Goal: Task Accomplishment & Management: Manage account settings

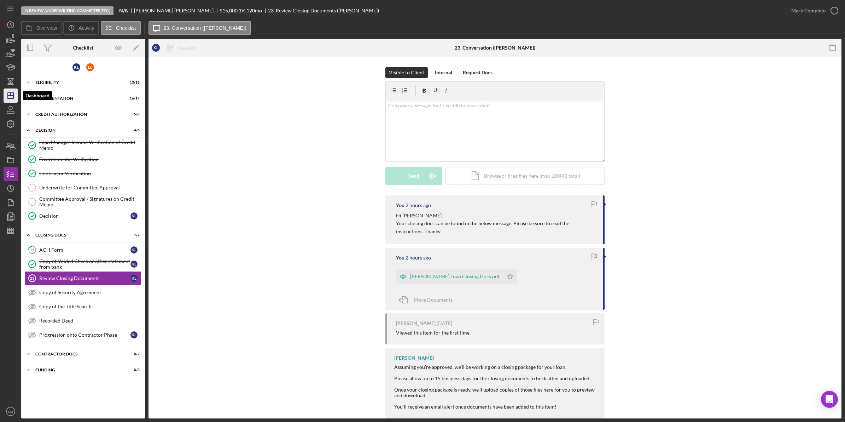
click at [15, 98] on icon "Icon/Dashboard" at bounding box center [11, 96] width 18 height 18
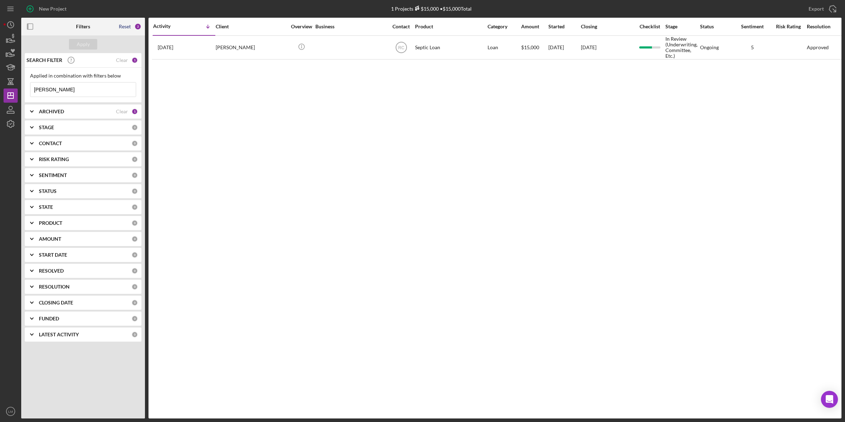
click at [120, 28] on div "Reset" at bounding box center [125, 27] width 12 height 6
click at [87, 45] on div "Apply" at bounding box center [83, 44] width 13 height 11
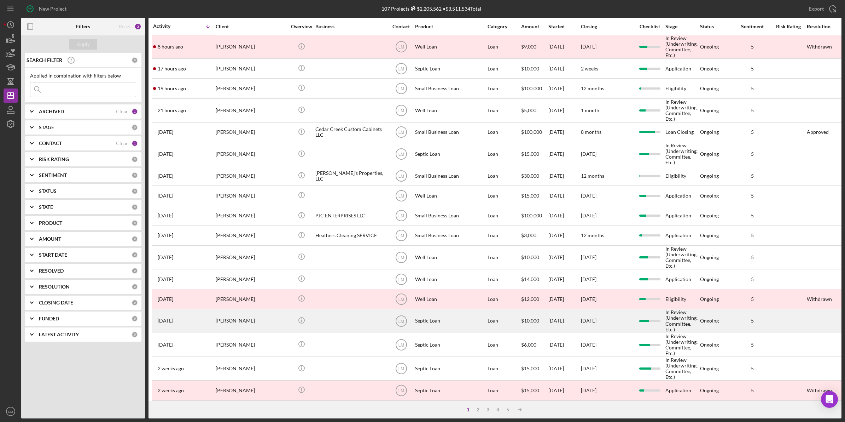
scroll to position [133, 0]
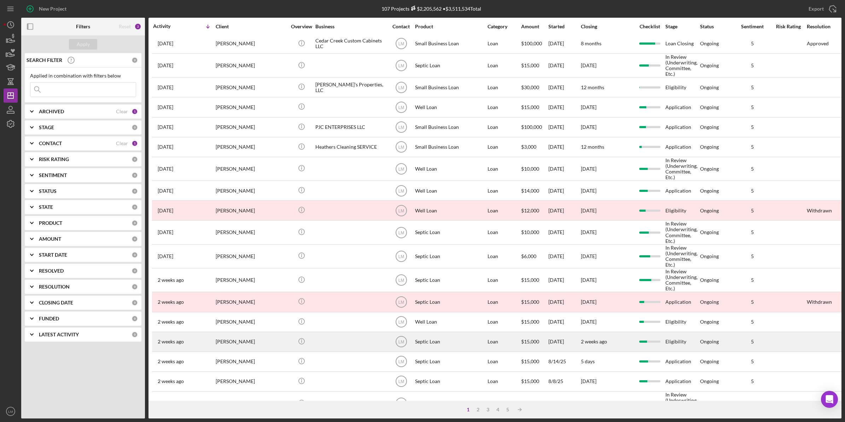
click at [331, 341] on div at bounding box center [351, 341] width 71 height 19
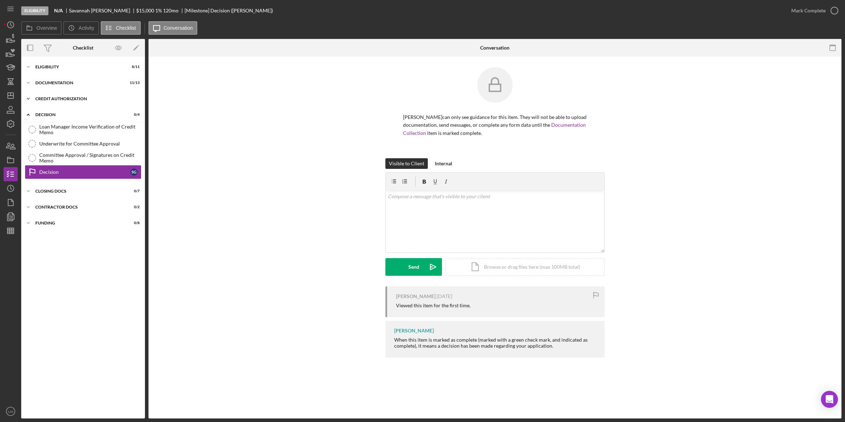
click at [88, 102] on div "Icon/Expander CREDIT AUTHORIZATION 0 / 5" at bounding box center [83, 99] width 124 height 14
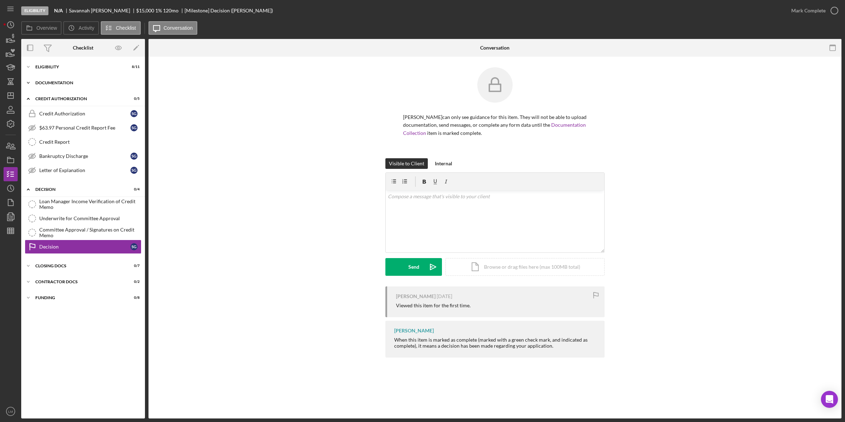
click at [103, 89] on div "Icon/Expander Documentation 11 / 13" at bounding box center [83, 83] width 124 height 14
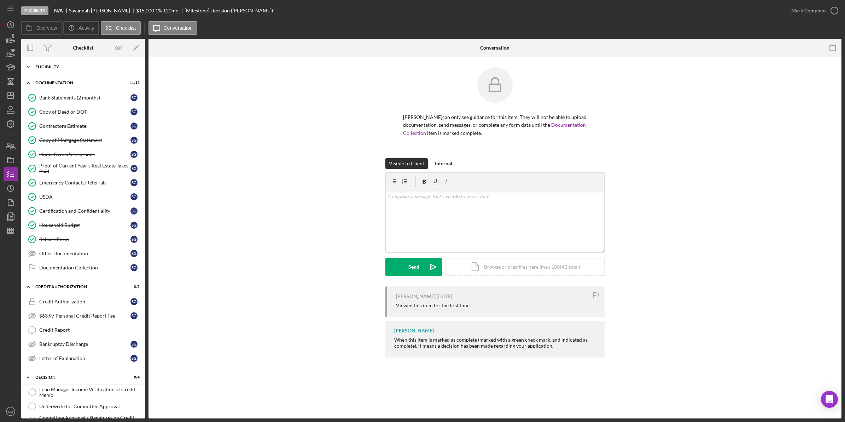
click at [107, 61] on div "Icon/Expander Eligibility 8 / 11" at bounding box center [83, 67] width 124 height 14
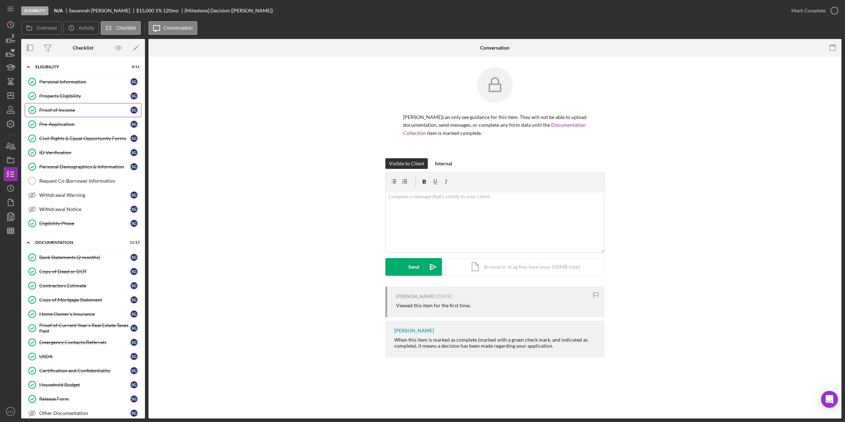
click at [89, 114] on link "Proof of Income Proof of Income S G" at bounding box center [83, 110] width 117 height 14
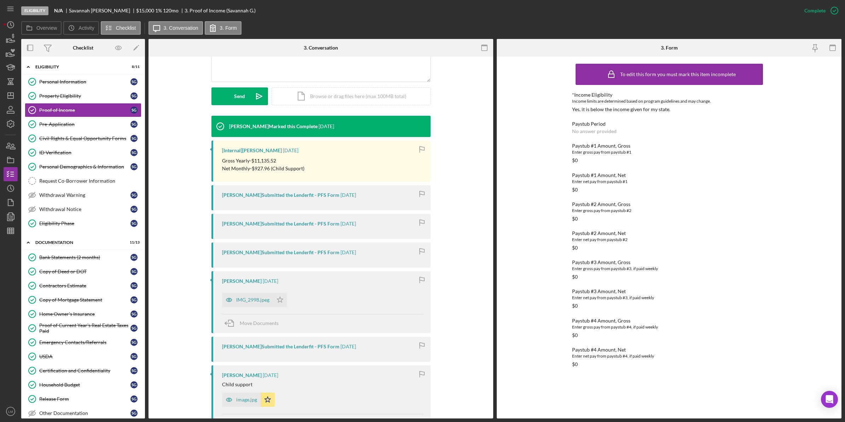
scroll to position [221, 0]
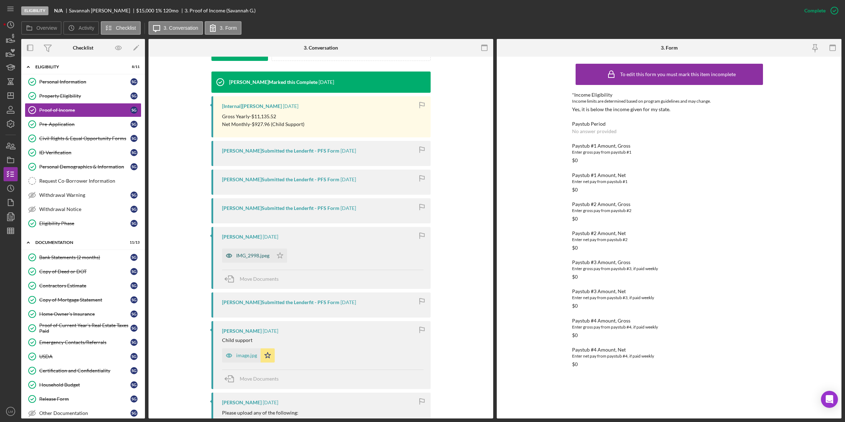
click at [245, 255] on div "IMG_2998.jpeg" at bounding box center [252, 256] width 33 height 6
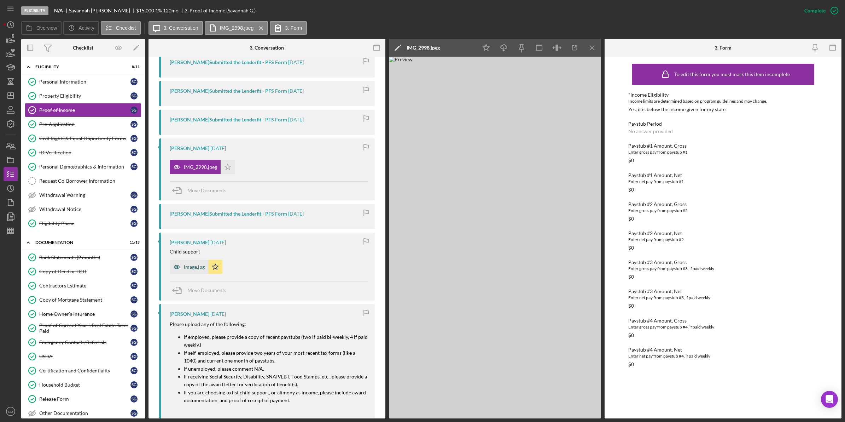
click at [198, 271] on div "image.jpg" at bounding box center [189, 267] width 39 height 14
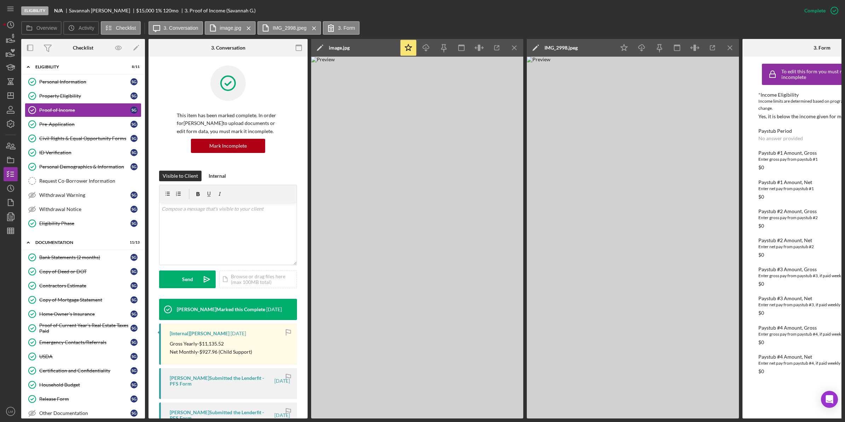
scroll to position [0, 0]
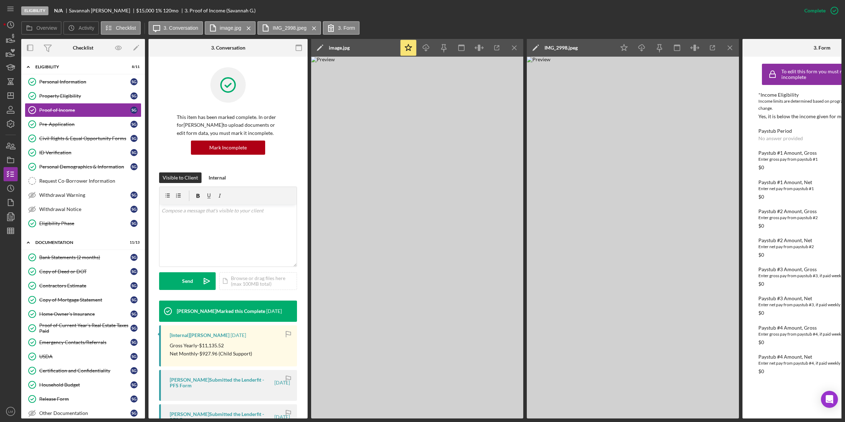
click at [247, 271] on form "v Color teal Color pink Remove color Add row above Add row below Add column bef…" at bounding box center [228, 237] width 138 height 103
click at [246, 239] on div "v Color teal Color pink Remove color Add row above Add row below Add column bef…" at bounding box center [228, 235] width 137 height 62
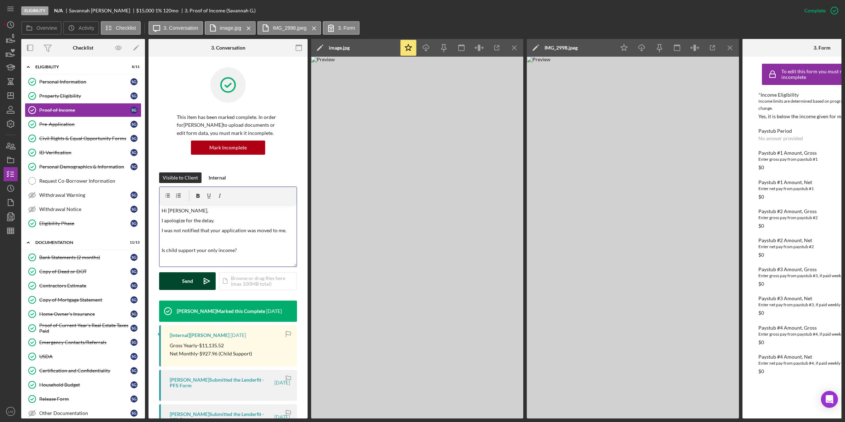
click at [186, 278] on div "Send" at bounding box center [187, 281] width 11 height 18
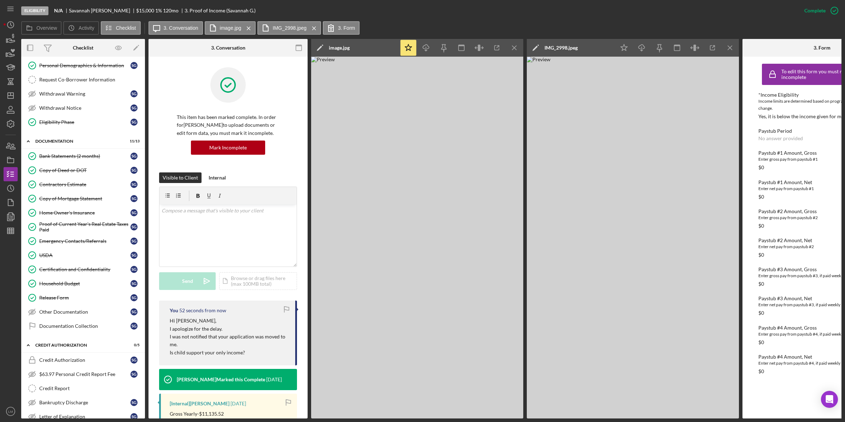
scroll to position [245, 0]
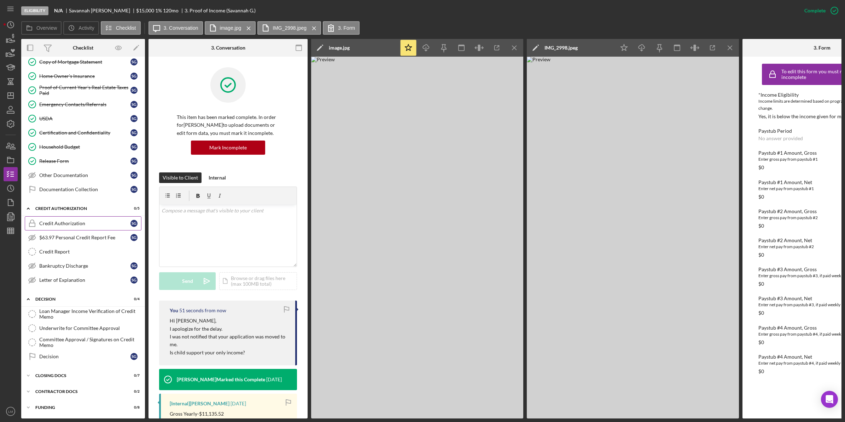
click at [70, 225] on link "Credit Authorization Credit Authorization S G" at bounding box center [83, 223] width 117 height 14
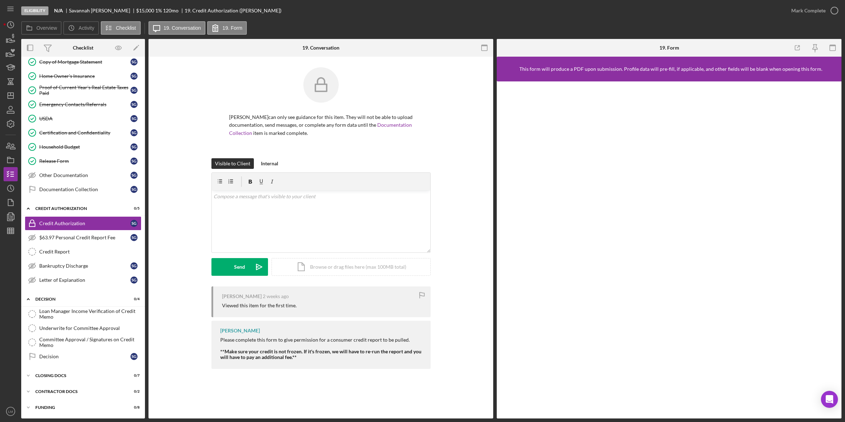
scroll to position [243, 0]
click at [85, 186] on div "Documentation Collection" at bounding box center [84, 189] width 91 height 6
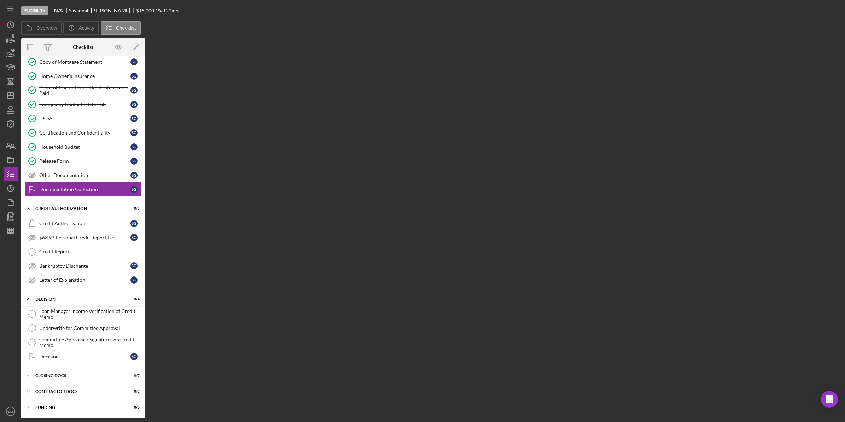
scroll to position [243, 0]
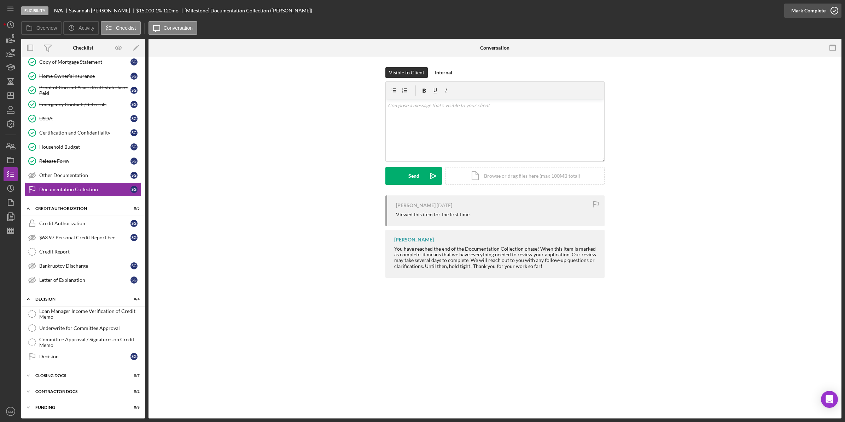
click at [827, 7] on icon "button" at bounding box center [835, 11] width 18 height 18
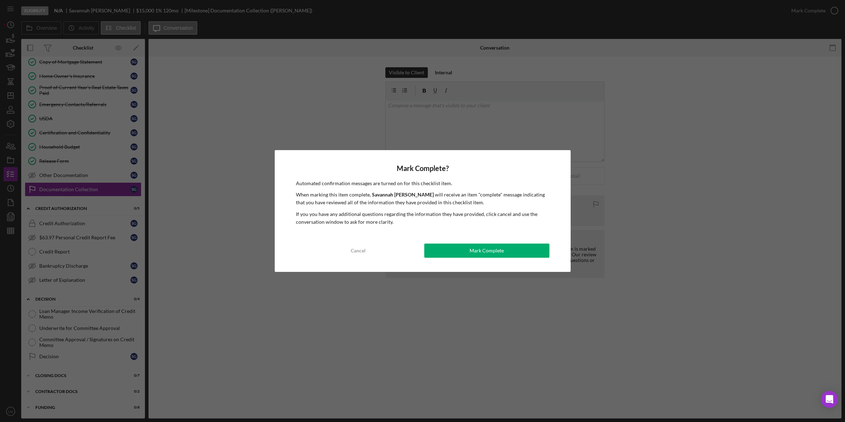
click at [514, 242] on div "Mark Complete? Automated confirmation messages are turned on for this checklist…" at bounding box center [423, 211] width 296 height 122
click at [499, 251] on div "Mark Complete" at bounding box center [487, 250] width 34 height 14
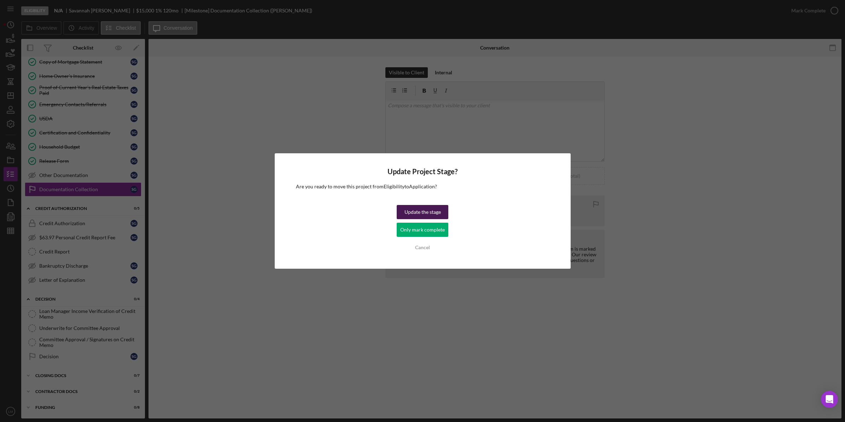
click at [436, 206] on div "Update the stage" at bounding box center [423, 212] width 36 height 14
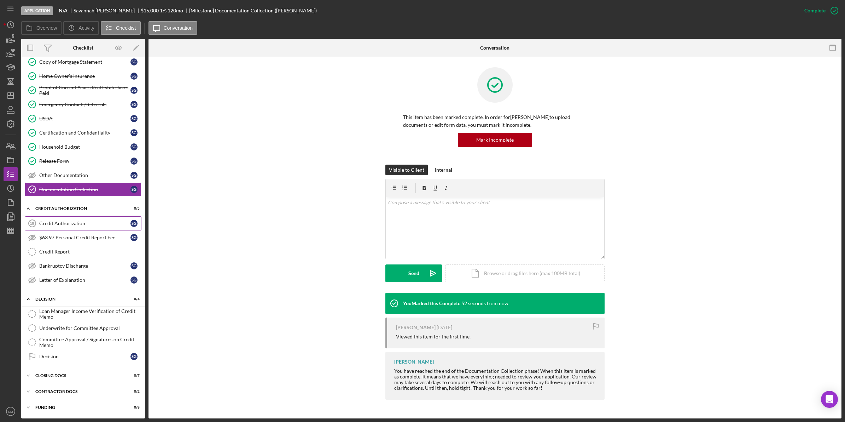
click at [79, 220] on div "Credit Authorization" at bounding box center [84, 223] width 91 height 6
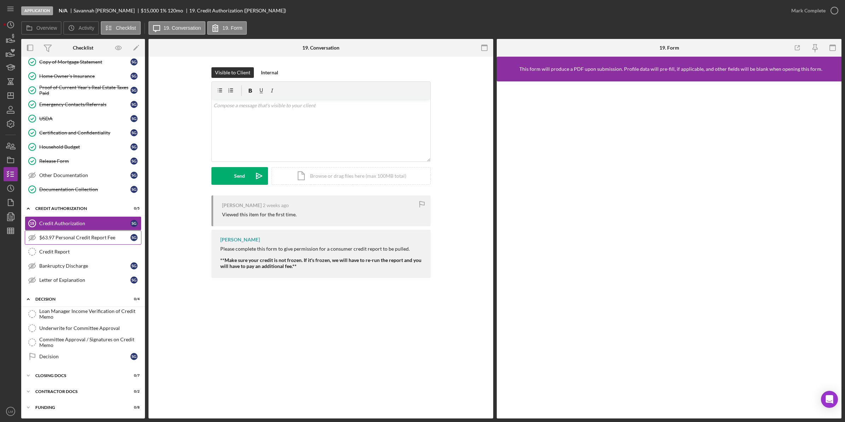
click at [87, 239] on div "$63.97 Personal Credit Report Fee" at bounding box center [84, 238] width 91 height 6
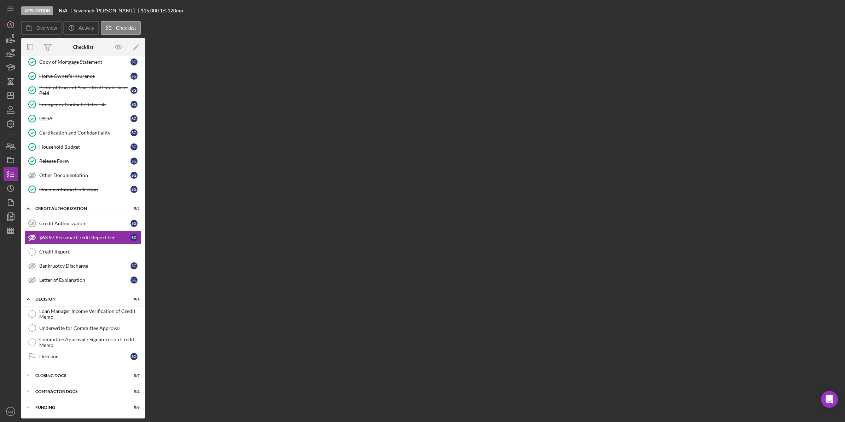
scroll to position [243, 0]
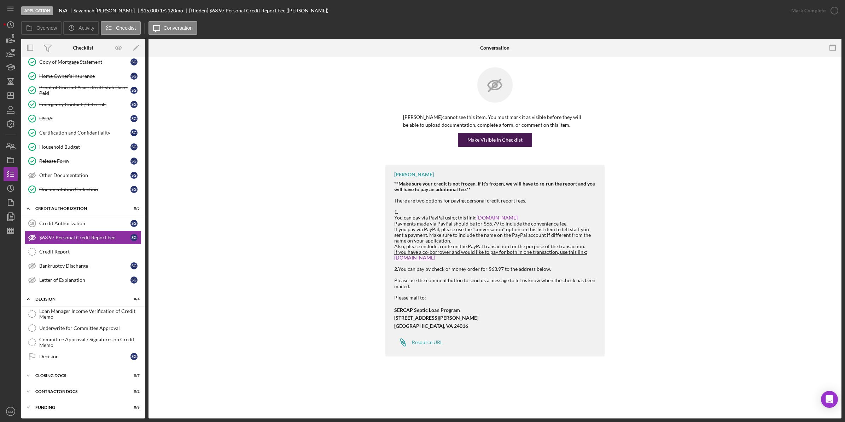
click at [517, 142] on div "Make Visible in Checklist" at bounding box center [495, 140] width 55 height 14
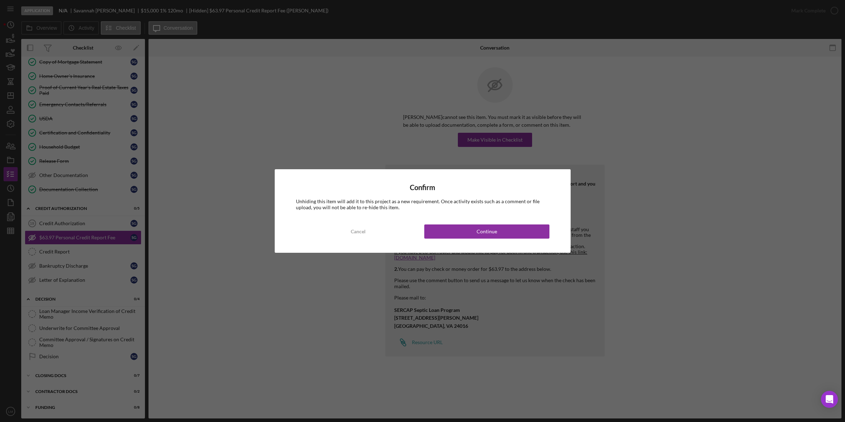
click at [482, 219] on div "Confirm Unhiding this item will add it to this project as a new requirement. On…" at bounding box center [423, 210] width 296 height 83
click at [463, 229] on button "Continue" at bounding box center [486, 231] width 125 height 14
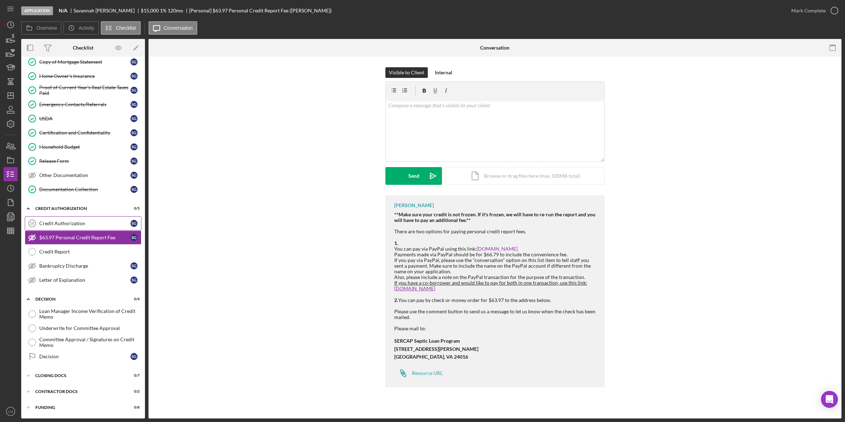
click at [114, 218] on link "Credit Authorization 19 Credit Authorization S G" at bounding box center [83, 223] width 117 height 14
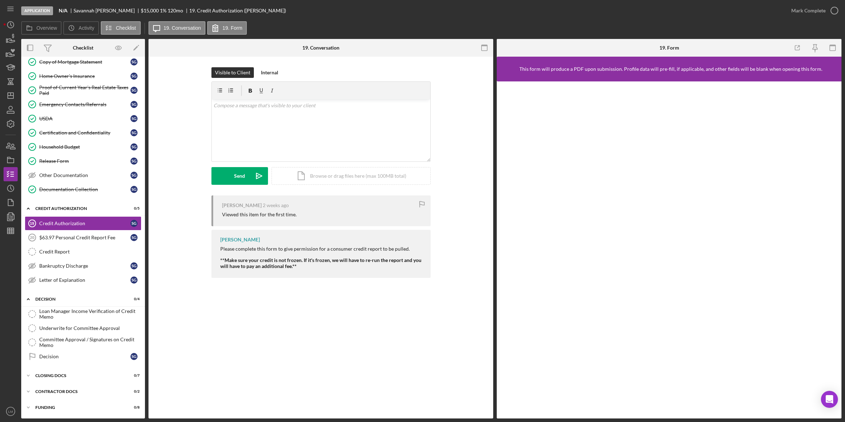
click at [434, 152] on div "Visible to Client Internal v Color teal Color pink Remove color Add row above A…" at bounding box center [321, 131] width 324 height 128
click at [363, 121] on div "v Color teal Color pink Remove color Add row above Add row below Add column bef…" at bounding box center [321, 130] width 219 height 62
click at [241, 181] on div "Send" at bounding box center [239, 176] width 11 height 18
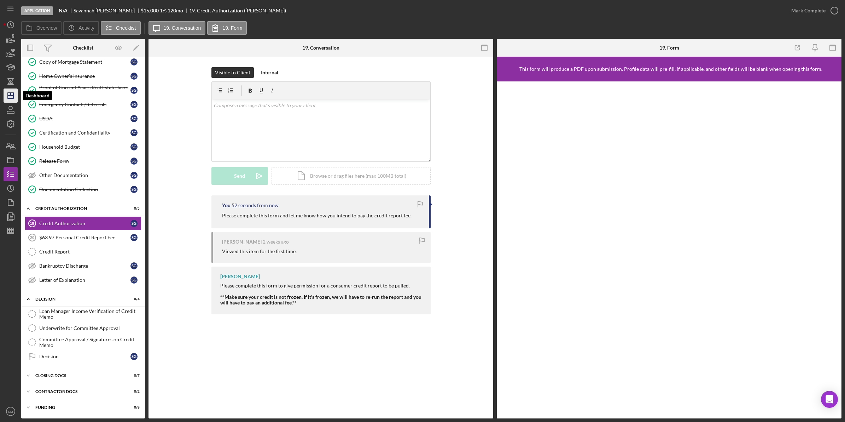
click at [14, 101] on icon "Icon/Dashboard" at bounding box center [11, 96] width 18 height 18
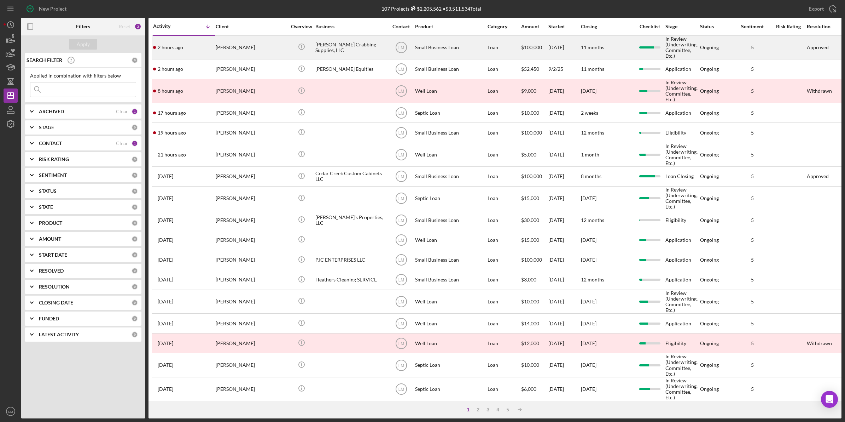
click at [265, 52] on div "[PERSON_NAME]" at bounding box center [251, 47] width 71 height 23
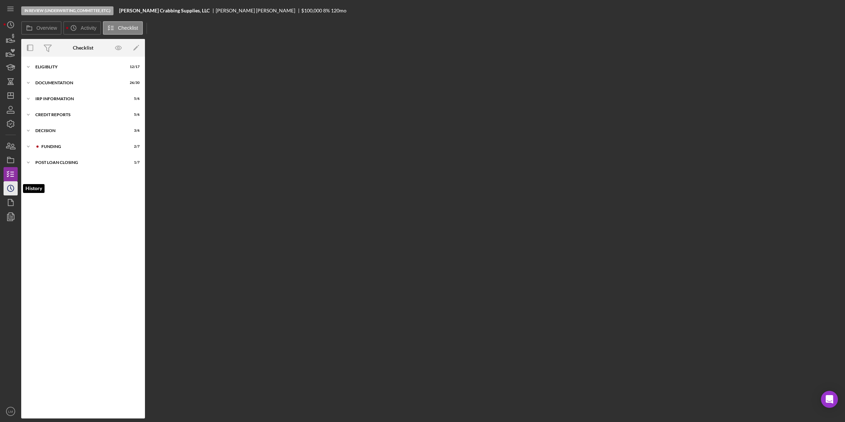
click at [9, 188] on icon "Icon/History" at bounding box center [11, 188] width 18 height 18
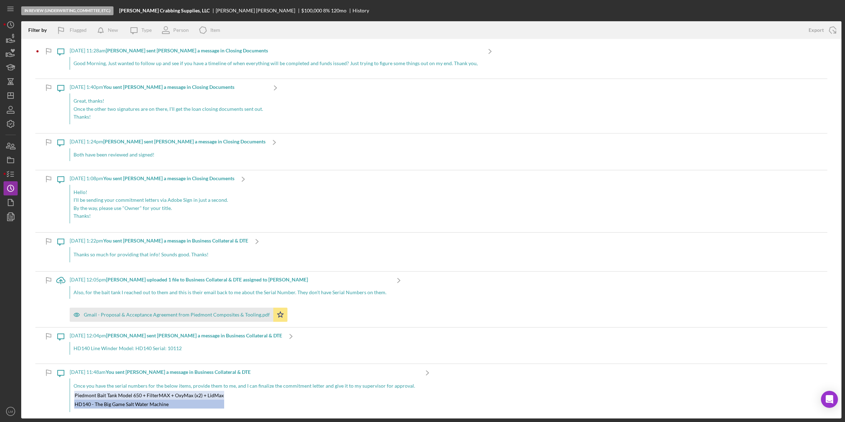
click at [386, 60] on div "Good Morning, Just wanted to follow up and see if you have a timeline of when e…" at bounding box center [276, 63] width 412 height 13
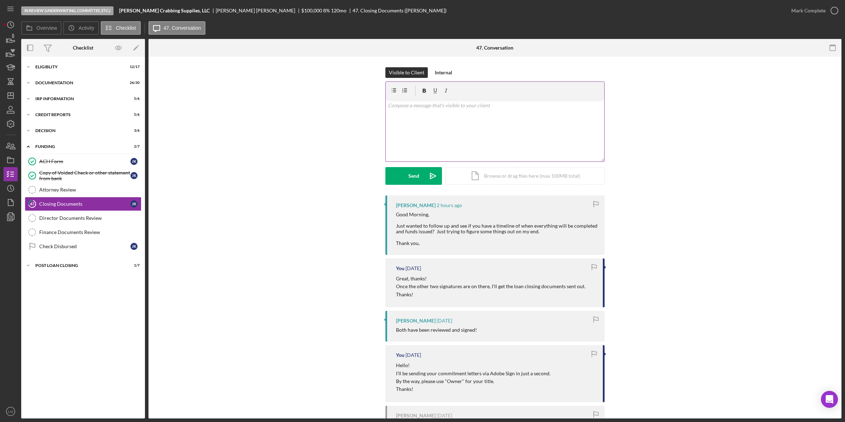
click at [543, 129] on div "v Color teal Color pink Remove color Add row above Add row below Add column bef…" at bounding box center [495, 130] width 219 height 62
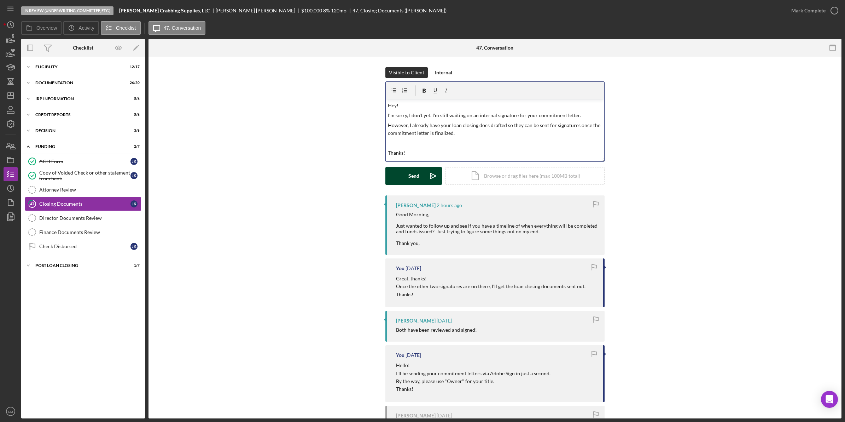
click at [418, 171] on button "Send Icon/icon-invite-send" at bounding box center [414, 176] width 57 height 18
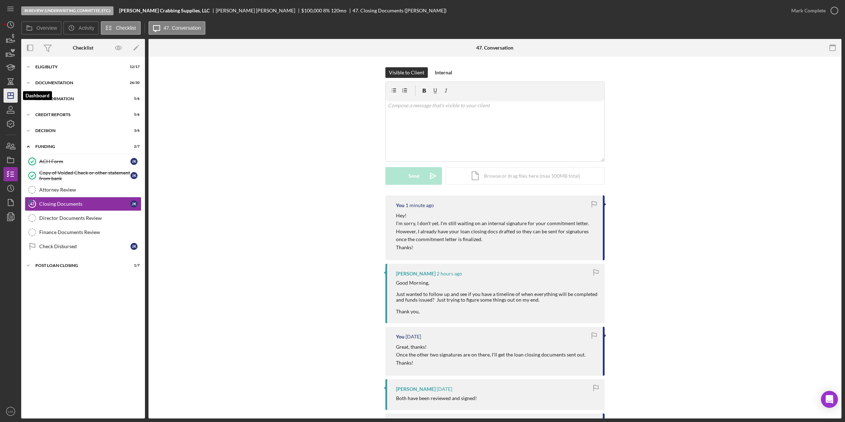
click at [8, 95] on polygon "button" at bounding box center [11, 96] width 6 height 6
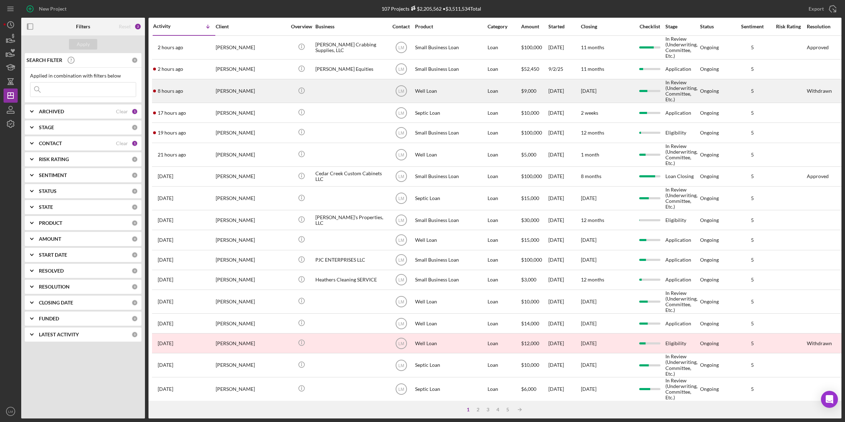
click at [257, 91] on div "[PERSON_NAME]" at bounding box center [251, 91] width 71 height 23
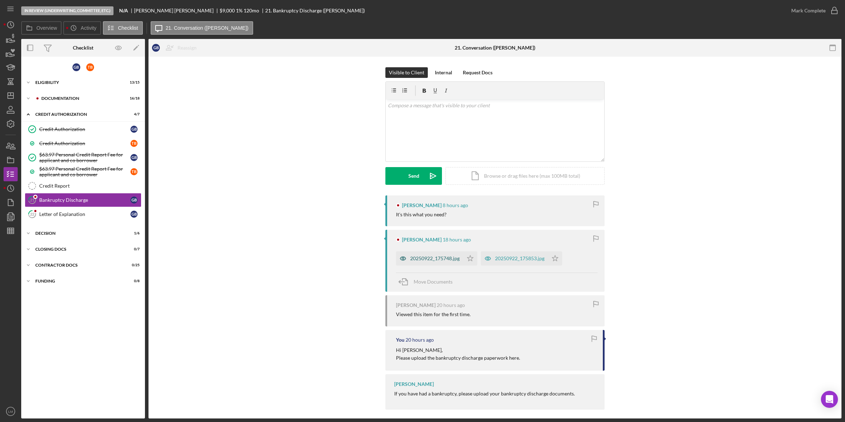
click at [441, 259] on div "20250922_175748.jpg" at bounding box center [435, 258] width 50 height 6
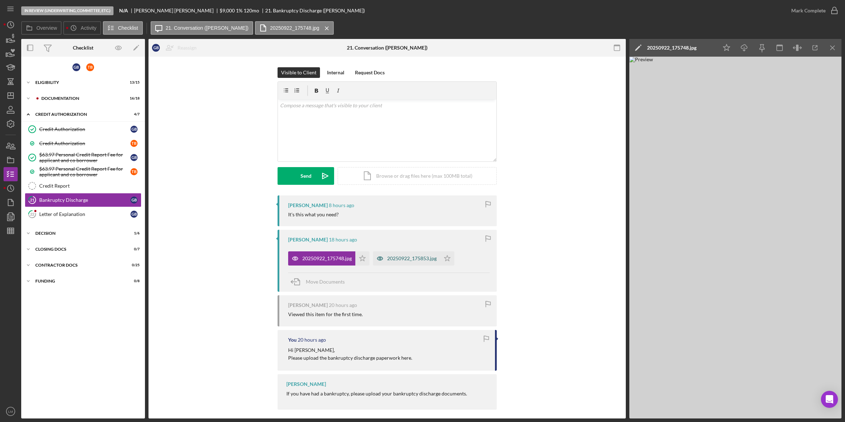
click at [411, 255] on div "20250922_175853.jpg" at bounding box center [406, 258] width 67 height 14
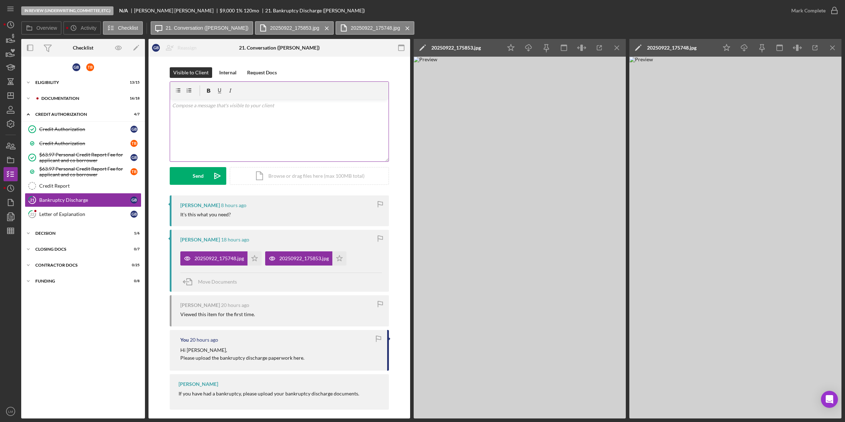
click at [244, 142] on div "v Color teal Color pink Remove color Add row above Add row below Add column bef…" at bounding box center [279, 130] width 219 height 62
click at [209, 185] on div "Send Icon/icon-invite-send Icon/Document Browse or drag files here (max 100MB t…" at bounding box center [279, 176] width 219 height 18
click at [209, 167] on form "v Color teal Color pink Remove color Add row above Add row below Add column bef…" at bounding box center [279, 132] width 219 height 103
click at [204, 172] on button "Send Icon/icon-invite-send" at bounding box center [198, 176] width 57 height 18
click at [110, 217] on div "Letter of Explanation" at bounding box center [84, 214] width 91 height 6
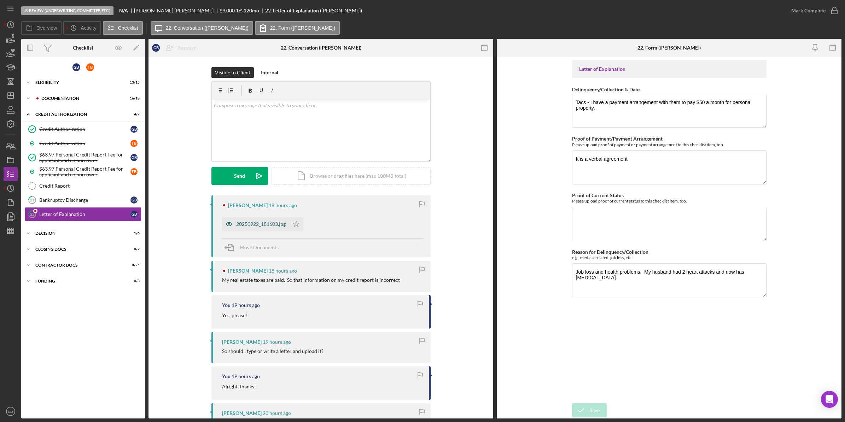
click at [262, 225] on div "20250922_181603.jpg" at bounding box center [261, 224] width 50 height 6
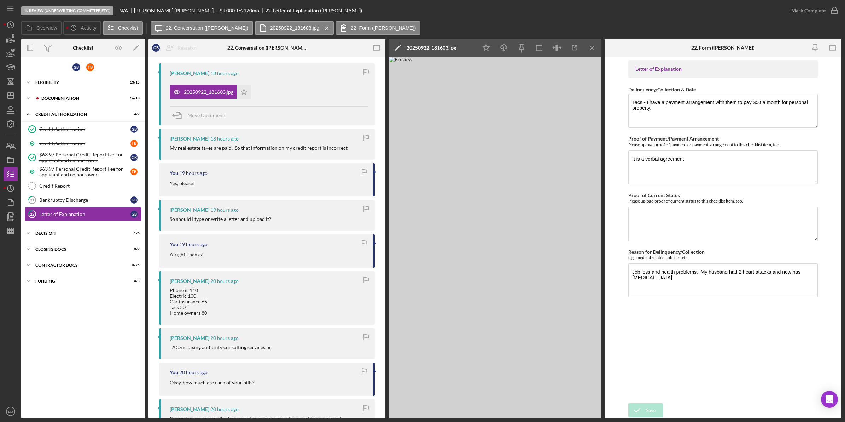
scroll to position [133, 0]
click at [246, 92] on icon "Icon/Star" at bounding box center [244, 91] width 14 height 14
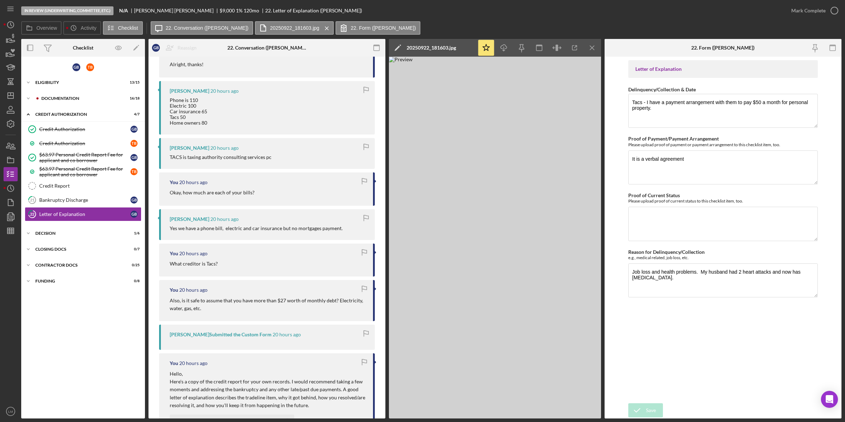
scroll to position [398, 0]
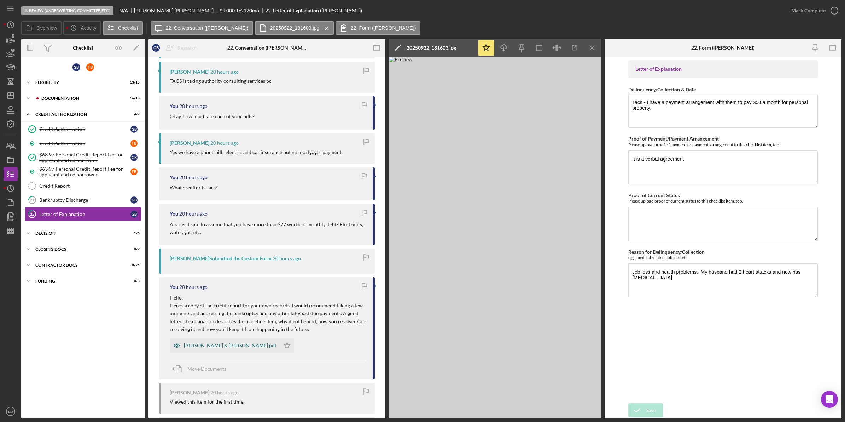
click at [219, 348] on div "[PERSON_NAME] & [PERSON_NAME].pdf" at bounding box center [230, 345] width 93 height 6
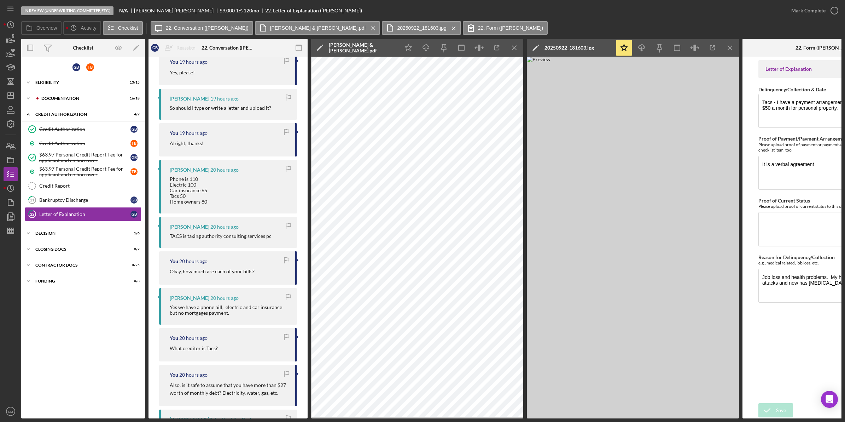
scroll to position [44, 0]
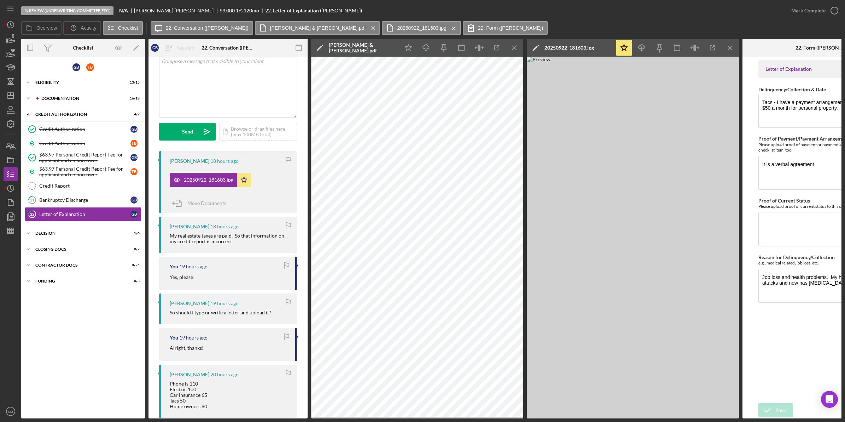
click at [208, 273] on div "Yes, please!" at bounding box center [229, 277] width 118 height 8
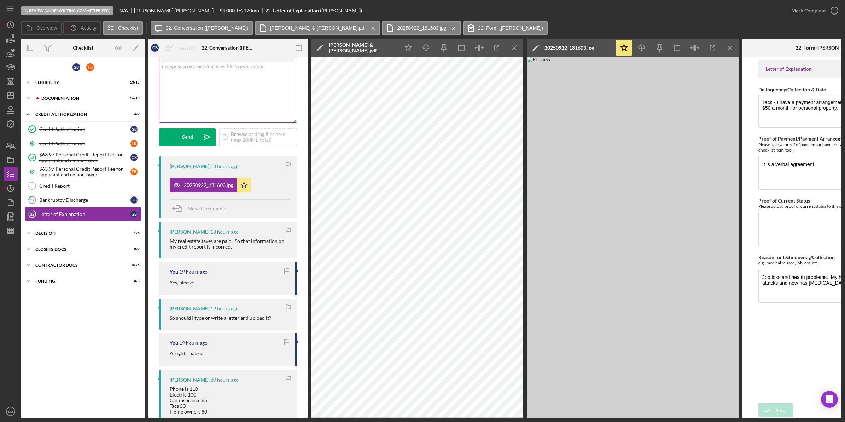
scroll to position [0, 0]
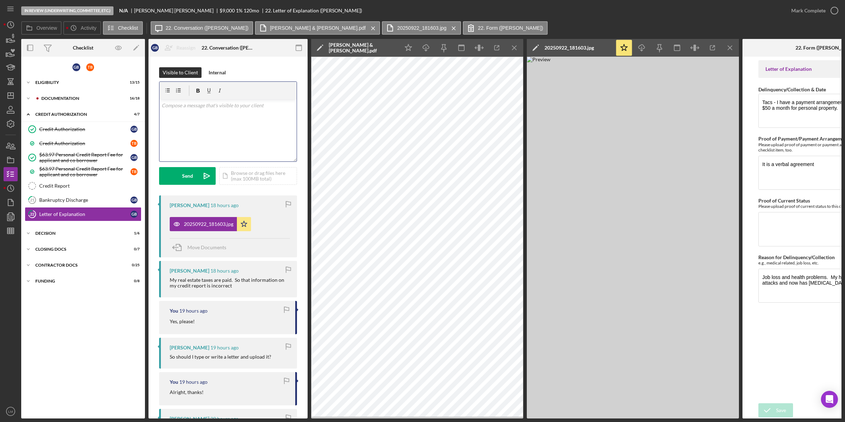
drag, startPoint x: 262, startPoint y: 135, endPoint x: 270, endPoint y: 157, distance: 23.3
click at [262, 135] on div "v Color teal Color pink Remove color Add row above Add row below Add column bef…" at bounding box center [228, 130] width 137 height 62
click at [186, 176] on div "Send" at bounding box center [187, 176] width 11 height 18
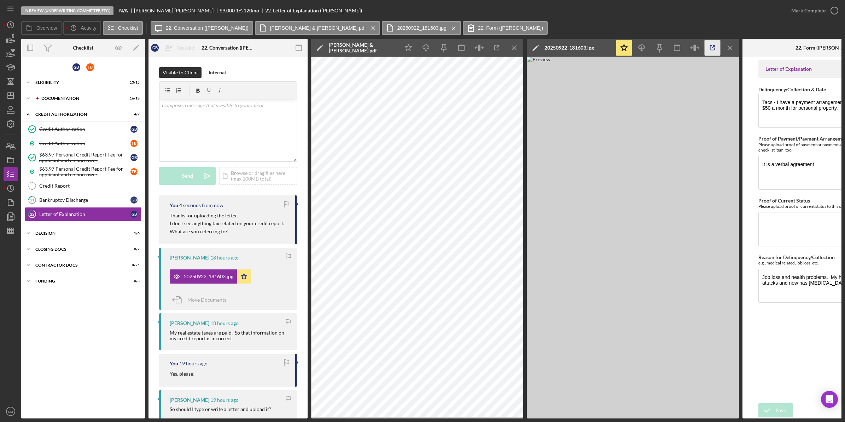
click at [708, 45] on icon "button" at bounding box center [713, 48] width 16 height 16
click at [47, 96] on div "Documentation" at bounding box center [88, 98] width 95 height 4
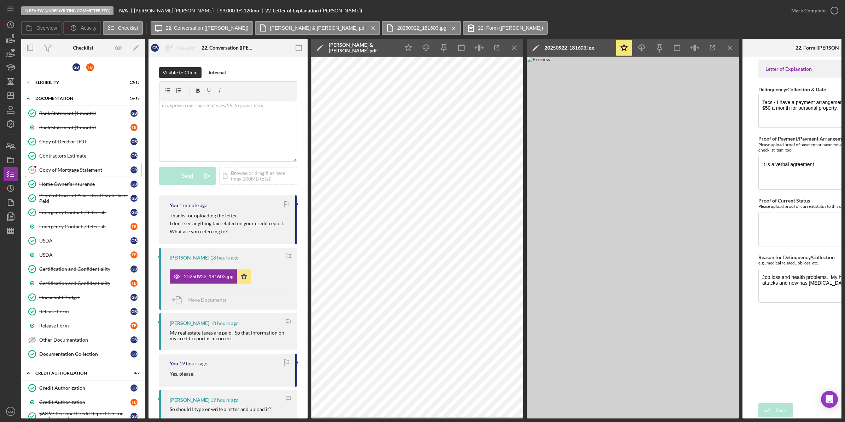
click at [75, 173] on div "Copy of Mortgage Statement" at bounding box center [84, 170] width 91 height 6
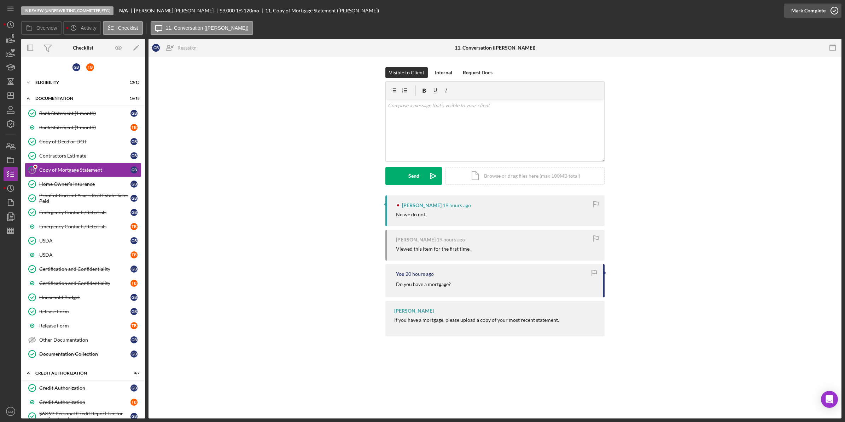
click at [816, 8] on div "Mark Complete" at bounding box center [809, 11] width 34 height 14
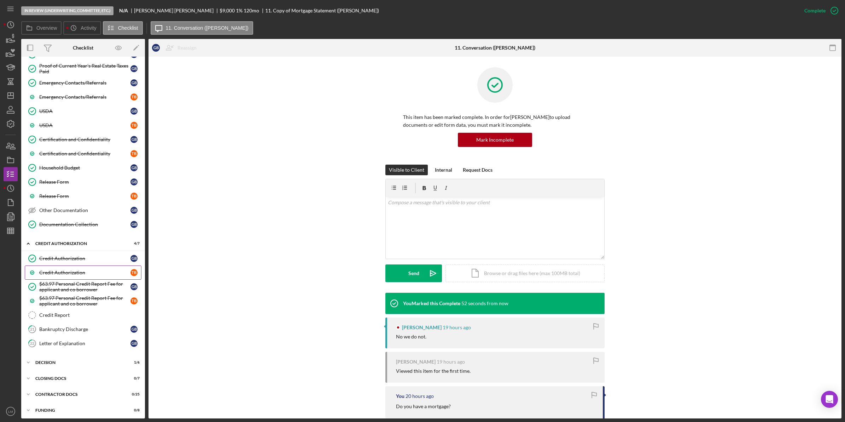
scroll to position [133, 0]
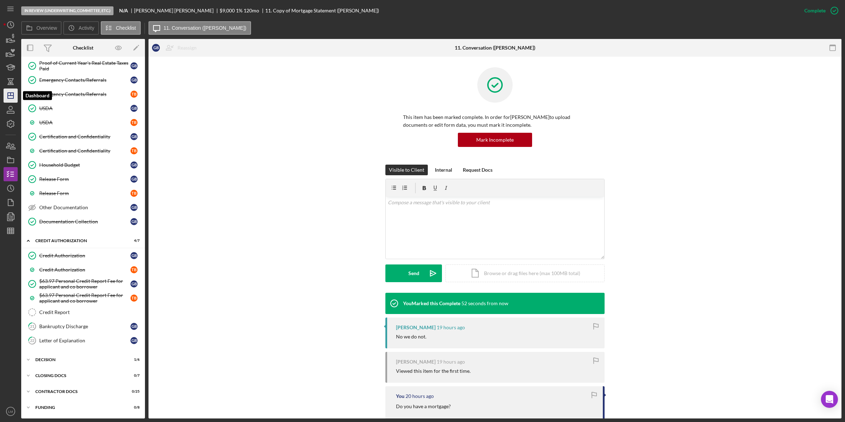
click at [11, 96] on icon "Icon/Dashboard" at bounding box center [11, 96] width 18 height 18
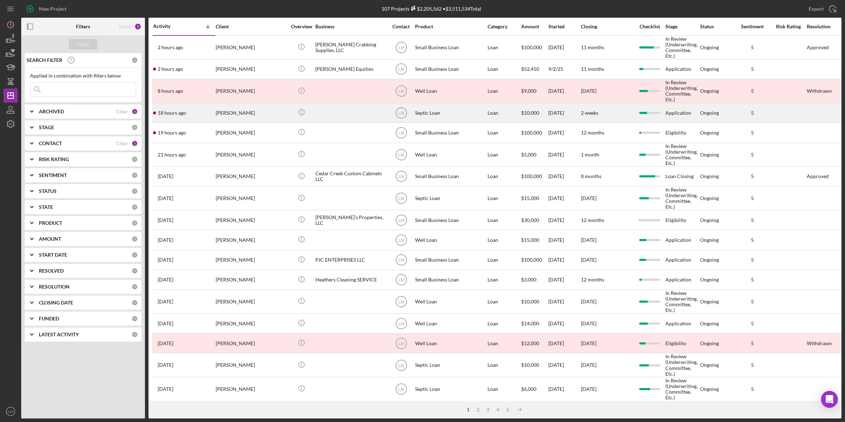
click at [268, 113] on div "[PERSON_NAME]" at bounding box center [251, 112] width 71 height 19
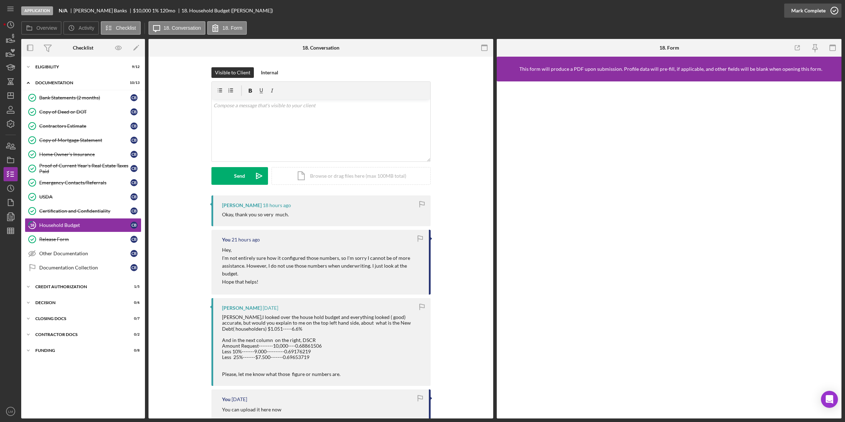
click at [812, 13] on div "Mark Complete" at bounding box center [809, 11] width 34 height 14
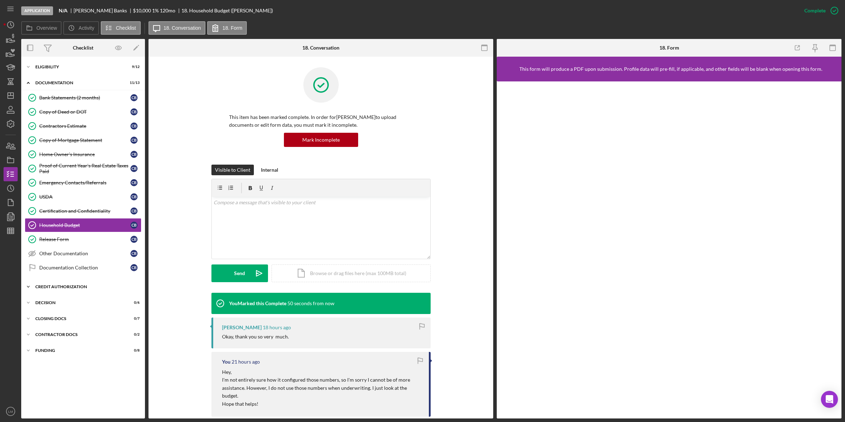
click at [92, 289] on div "CREDIT AUTHORIZATION" at bounding box center [85, 286] width 101 height 4
click at [115, 321] on link "21 $82.27 Personal Credit Report Fee C B" at bounding box center [83, 315] width 117 height 14
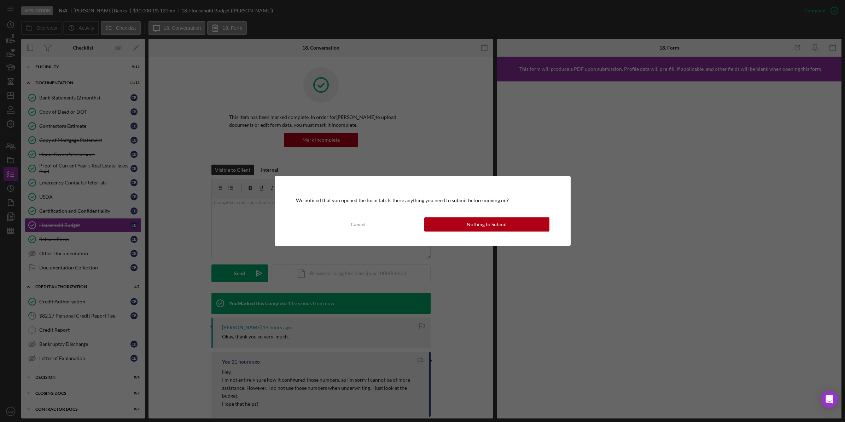
click at [491, 218] on div "Nothing to Submit" at bounding box center [487, 224] width 40 height 14
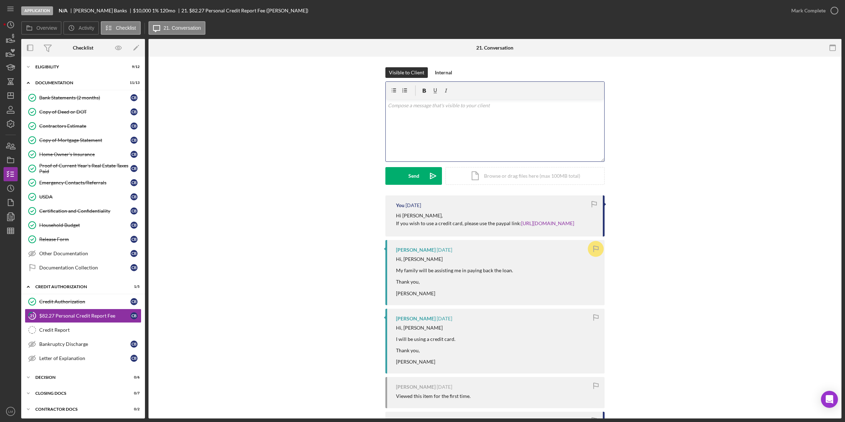
click at [476, 129] on div "v Color teal Color pink Remove color Add row above Add row below Add column bef…" at bounding box center [495, 130] width 219 height 62
drag, startPoint x: 429, startPoint y: 165, endPoint x: 423, endPoint y: 173, distance: 9.3
click at [423, 173] on form "v Color teal Color pink Remove color Add row above Add row below Add column bef…" at bounding box center [495, 132] width 219 height 103
click at [423, 172] on button "Send Icon/icon-invite-send" at bounding box center [414, 176] width 57 height 18
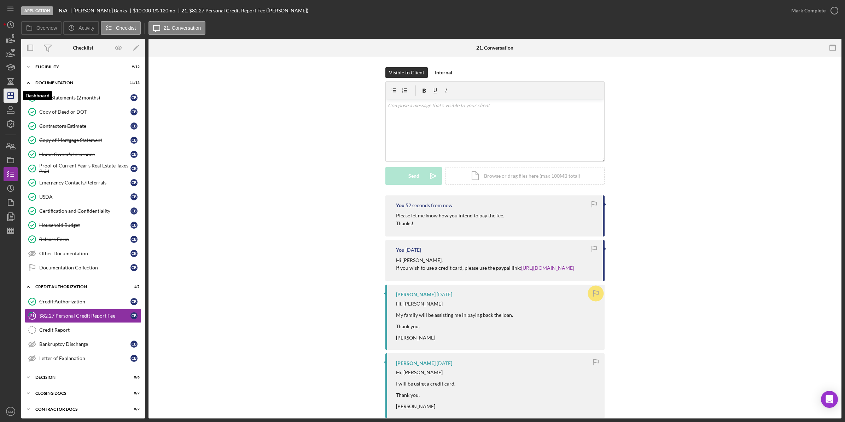
click at [10, 93] on polygon "button" at bounding box center [11, 96] width 6 height 6
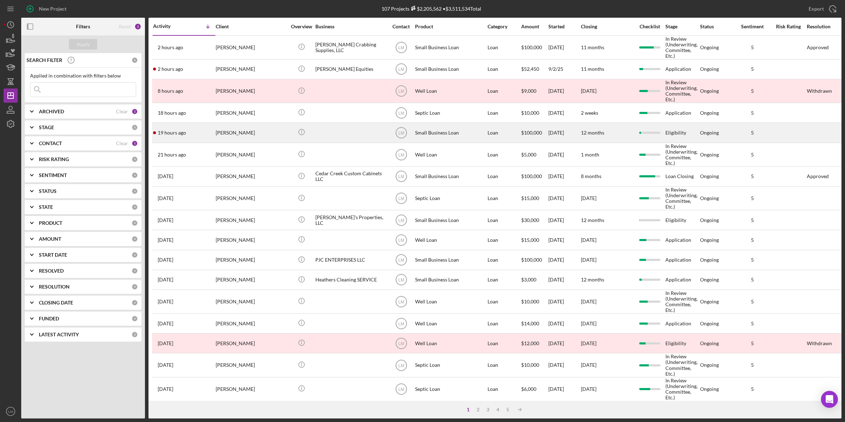
click at [246, 130] on div "[PERSON_NAME]" at bounding box center [251, 132] width 71 height 19
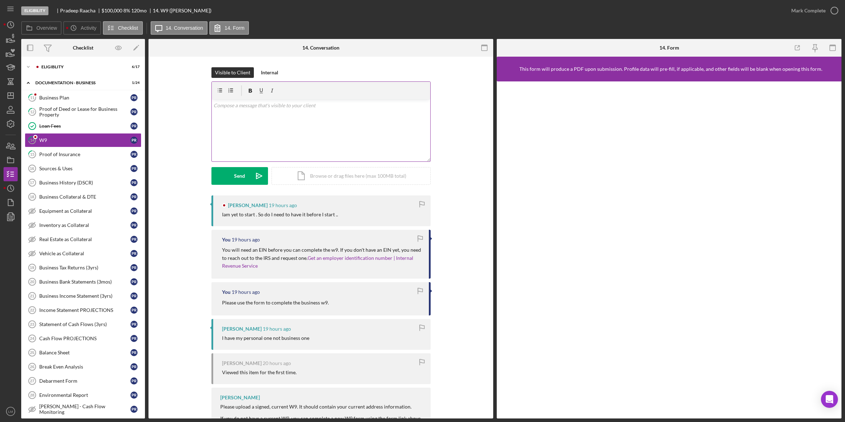
click at [348, 141] on div "v Color teal Color pink Remove color Add row above Add row below Add column bef…" at bounding box center [321, 130] width 219 height 62
click at [226, 173] on button "Send Icon/icon-invite-send" at bounding box center [240, 176] width 57 height 18
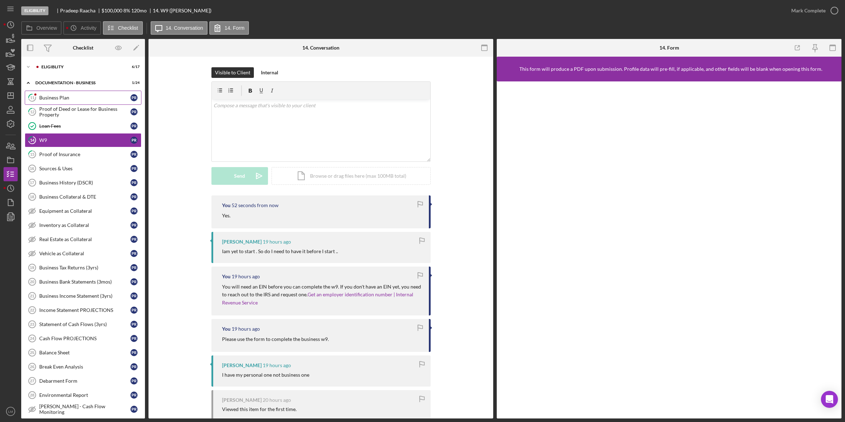
click at [98, 98] on div "Business Plan" at bounding box center [84, 98] width 91 height 6
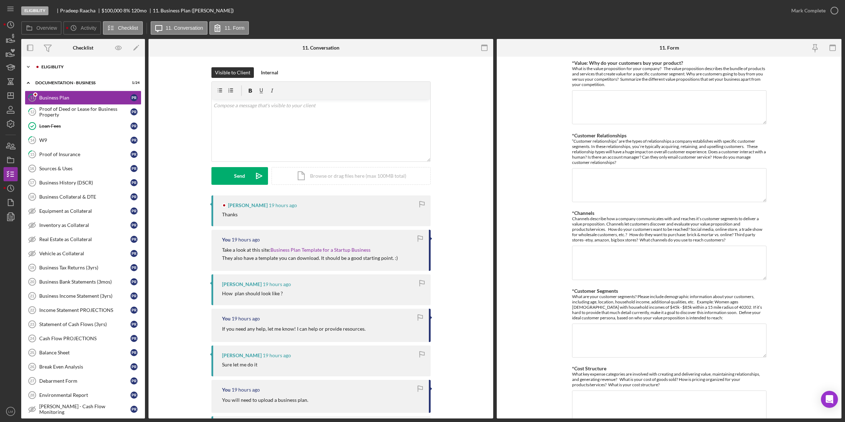
click at [109, 66] on div "Eligiblity" at bounding box center [88, 67] width 95 height 4
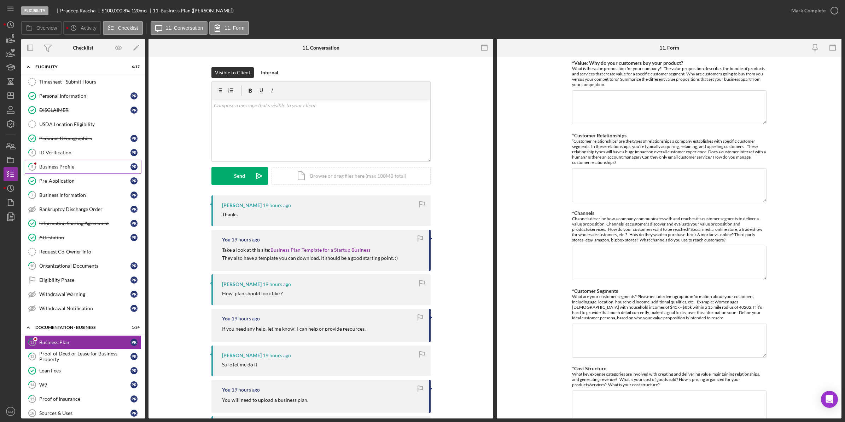
click at [58, 166] on div "Business Profile" at bounding box center [84, 167] width 91 height 6
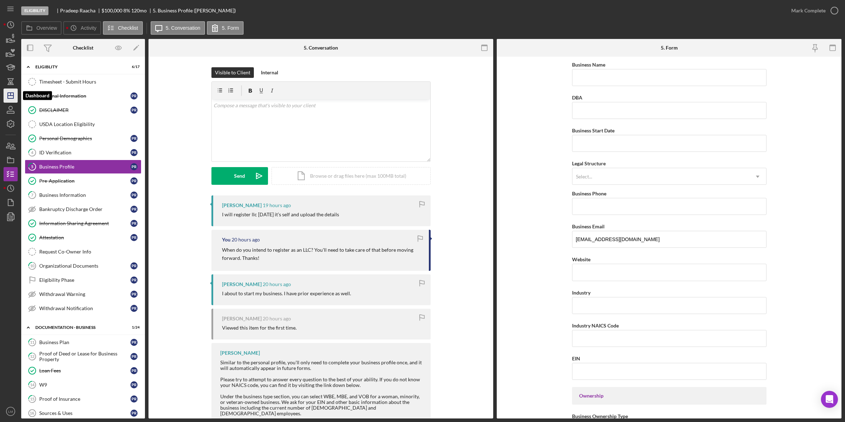
click at [13, 94] on icon "Icon/Dashboard" at bounding box center [11, 96] width 18 height 18
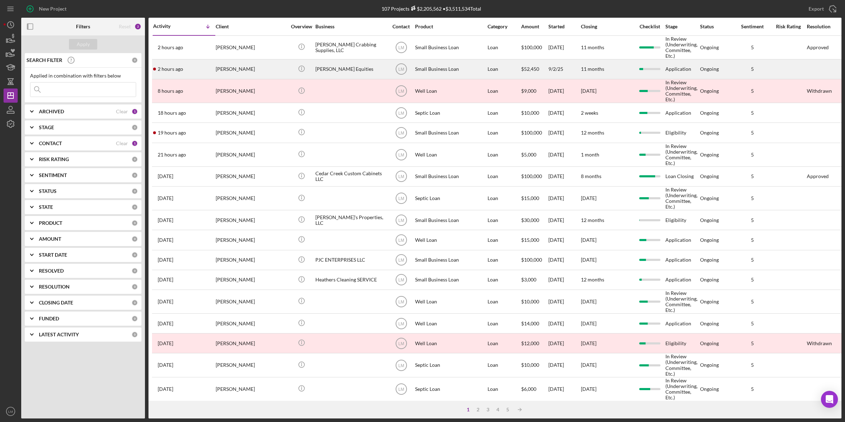
click at [245, 69] on div "[PERSON_NAME]" at bounding box center [251, 69] width 71 height 19
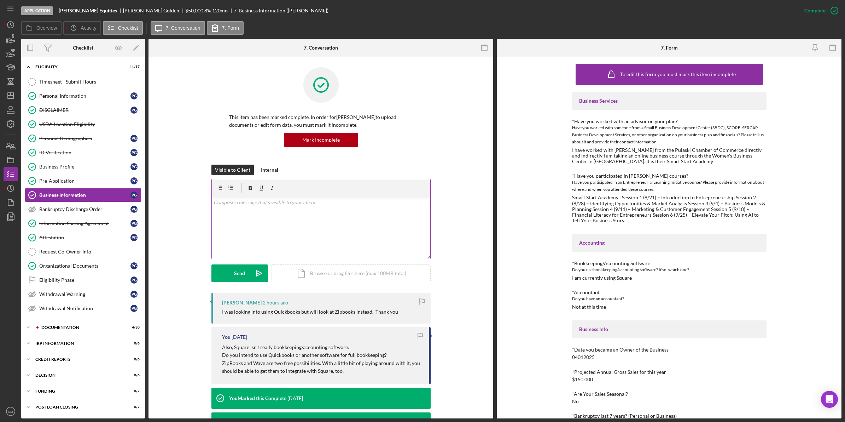
click at [287, 236] on div "v Color teal Color pink Remove color Add row above Add row below Add column bef…" at bounding box center [321, 228] width 219 height 62
click at [251, 273] on icon "Icon/icon-invite-send" at bounding box center [259, 273] width 18 height 18
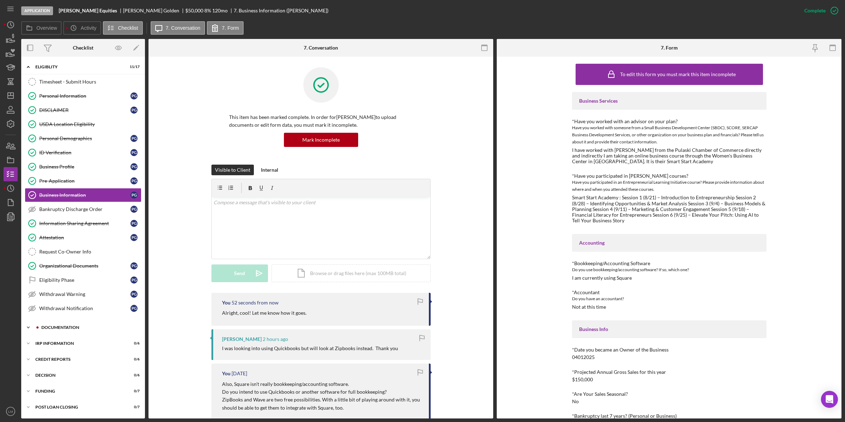
click at [55, 326] on div "Icon/Expander Documentation 4 / 30" at bounding box center [83, 327] width 124 height 14
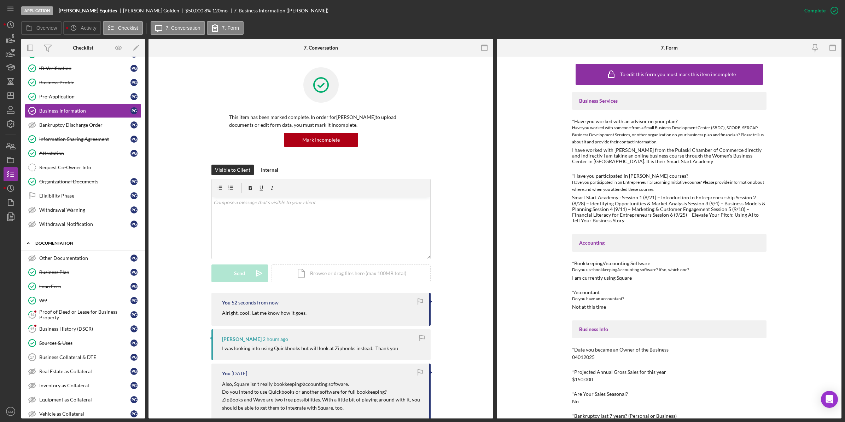
scroll to position [88, 0]
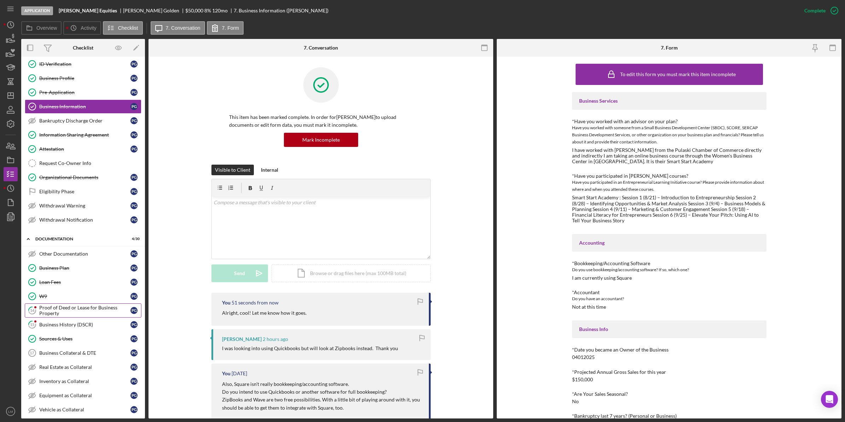
click at [52, 316] on div "Proof of Deed or Lease for Business Property" at bounding box center [84, 310] width 91 height 11
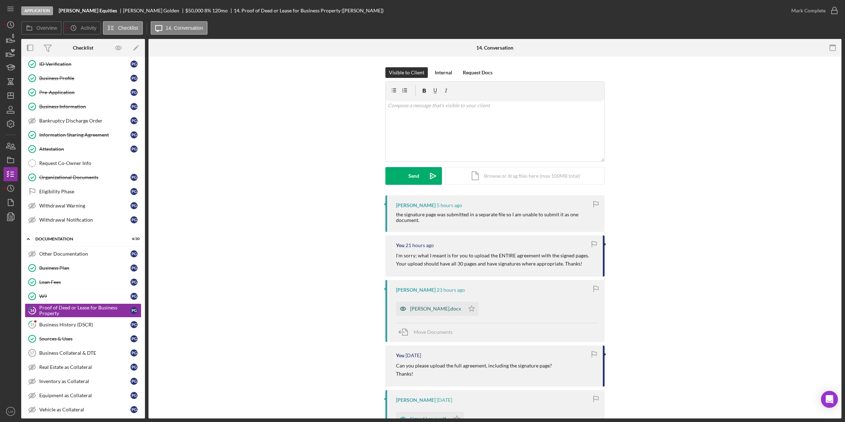
scroll to position [88, 0]
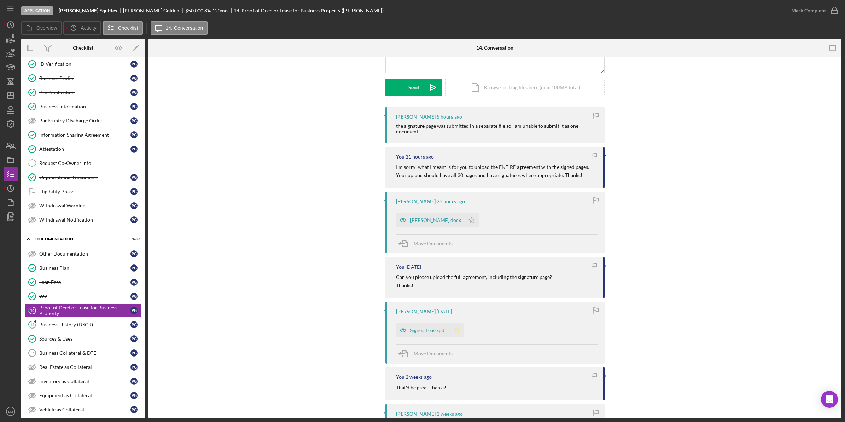
click at [453, 330] on icon "Icon/Star" at bounding box center [457, 330] width 14 height 14
click at [833, 13] on icon "button" at bounding box center [835, 11] width 18 height 18
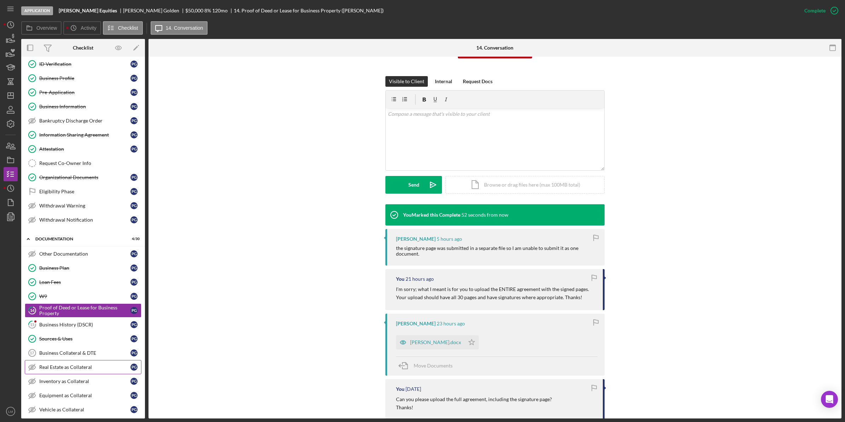
scroll to position [186, 0]
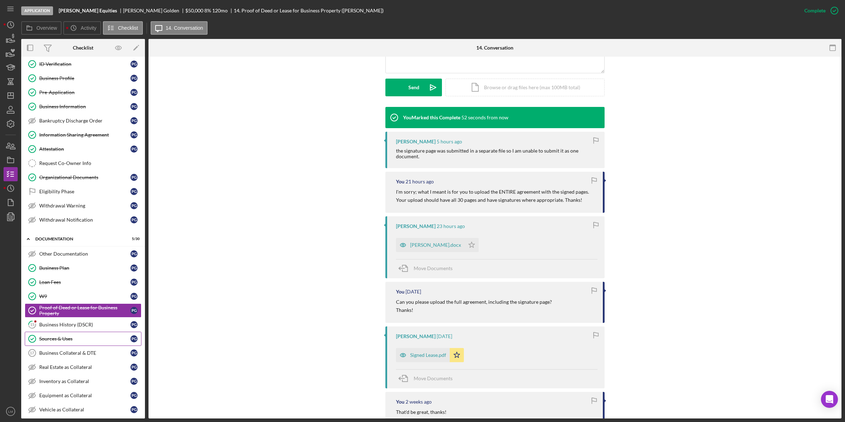
click at [69, 335] on link "Sources & Uses Sources & Uses P G" at bounding box center [83, 338] width 117 height 14
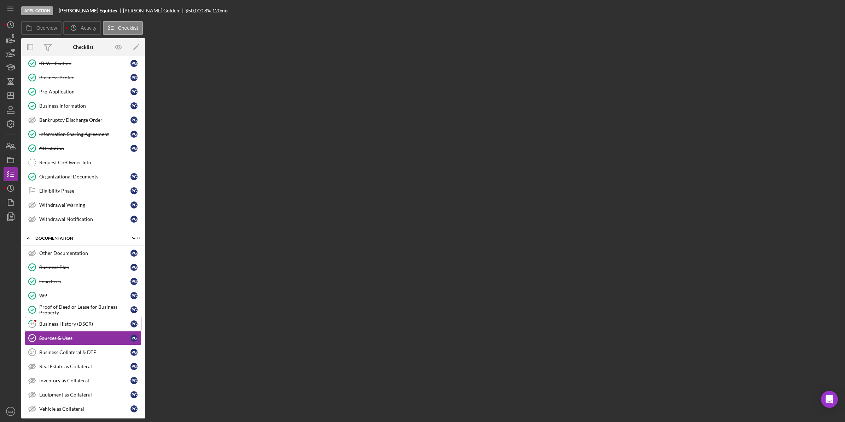
click at [76, 322] on link "15 Business History (DSCR) P G" at bounding box center [83, 324] width 117 height 14
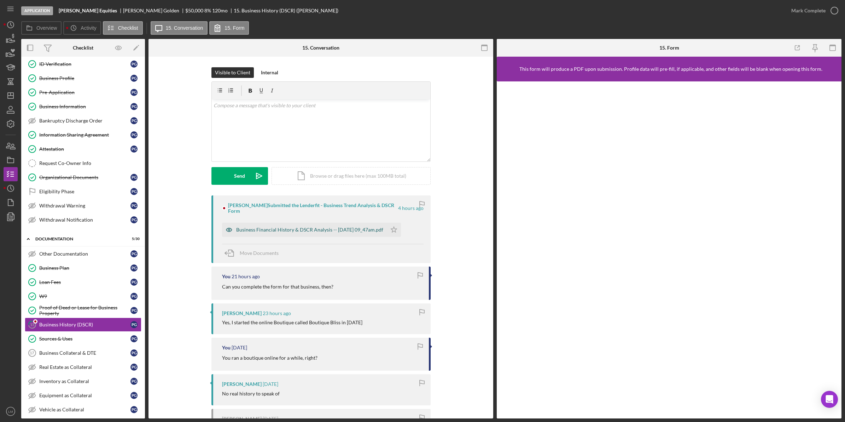
click at [335, 229] on div "Business Financial History & DSCR Analysis -- [DATE] 09_47am.pdf" at bounding box center [309, 230] width 147 height 6
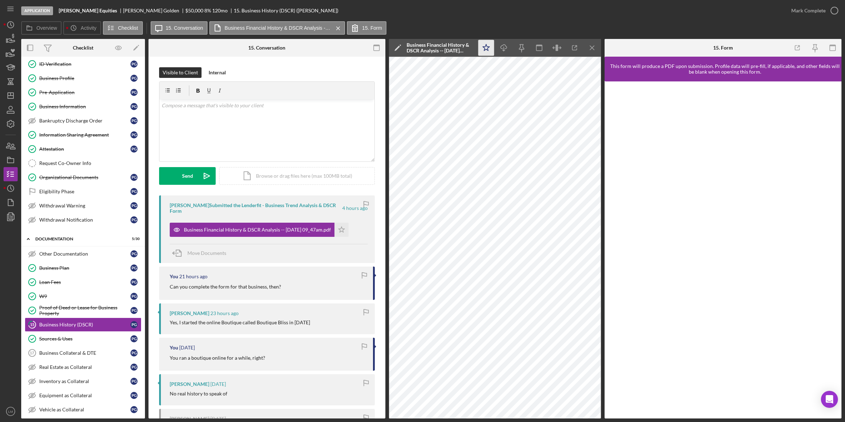
click at [492, 50] on icon "Icon/Star" at bounding box center [487, 48] width 16 height 16
click at [276, 226] on div "Business Financial History & DSCR Analysis -- [DATE] 09_47am.pdf" at bounding box center [252, 229] width 165 height 14
click at [440, 52] on div "Business Financial History & DSCR Analysis -- [DATE] 09_47am.pdf" at bounding box center [440, 47] width 67 height 11
click at [393, 51] on input "[PERSON_NAME] Equities Business History (DSCR) 20250923" at bounding box center [467, 48] width 152 height 14
type input "for the online business - [PERSON_NAME] Equities Business History (DSCR) 202509…"
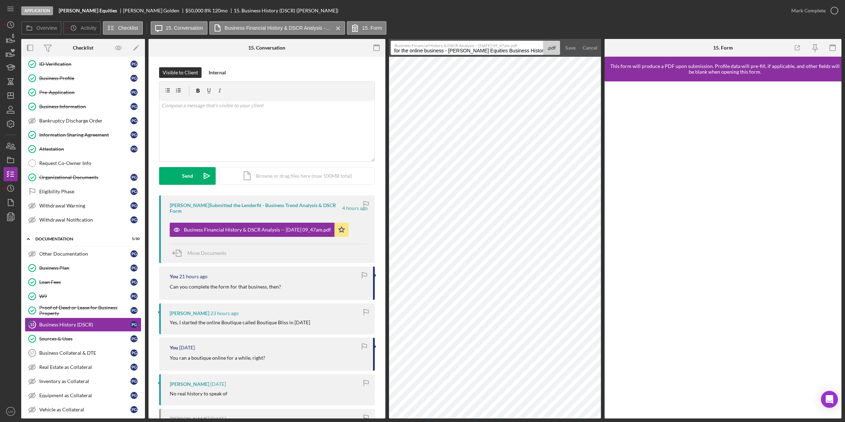
click at [562, 41] on button "Save" at bounding box center [570, 48] width 17 height 14
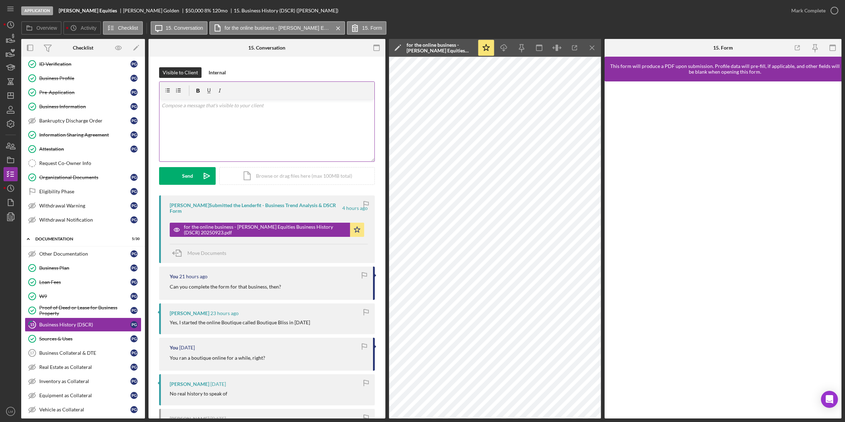
click at [252, 89] on div at bounding box center [267, 91] width 215 height 18
click at [260, 169] on div "Icon/Document Browse or drag files here (max 100MB total) Tap to choose files o…" at bounding box center [297, 176] width 156 height 18
click at [266, 111] on div "v Color teal Color pink Remove color Add row above Add row below Add column bef…" at bounding box center [267, 130] width 215 height 62
click at [206, 174] on polygon "submit" at bounding box center [207, 176] width 6 height 6
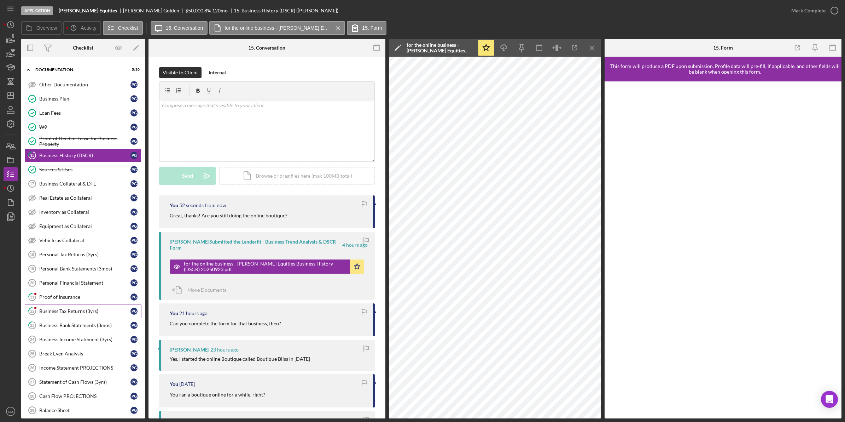
scroll to position [309, 0]
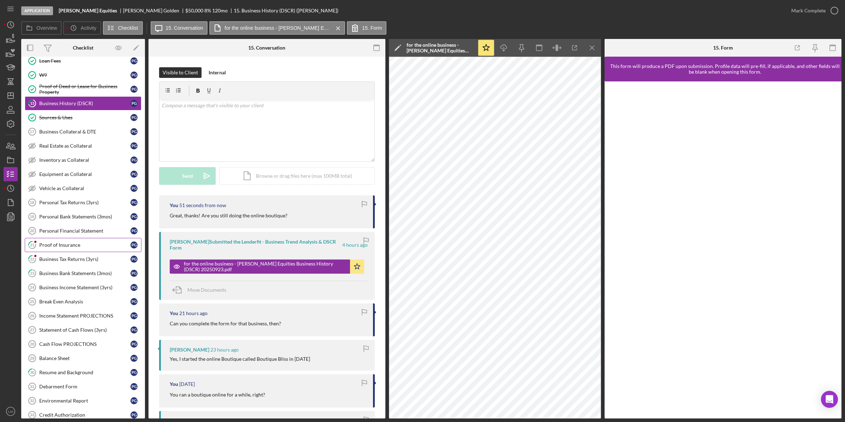
click at [81, 248] on div "Proof of Insurance" at bounding box center [84, 245] width 91 height 6
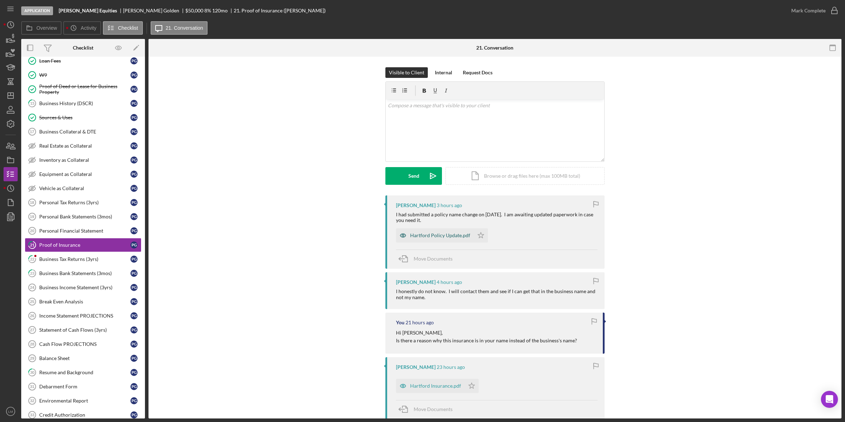
click at [441, 239] on div "Hartford Policy Update.pdf" at bounding box center [435, 235] width 78 height 14
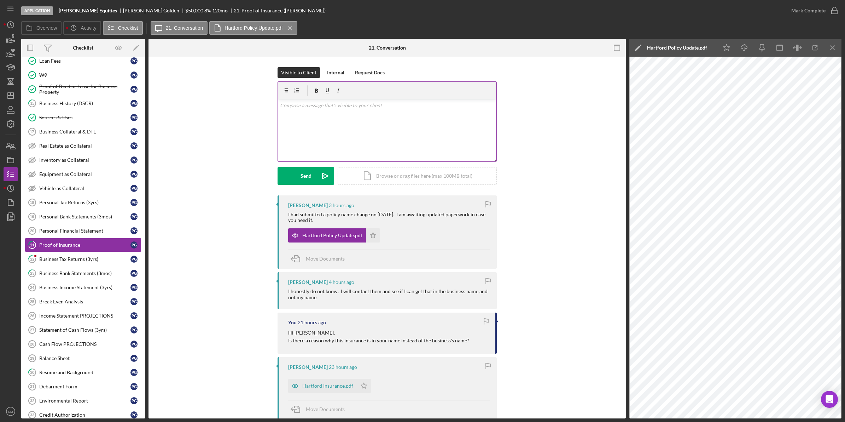
click at [451, 156] on div "v Color teal Color pink Remove color Add row above Add row below Add column bef…" at bounding box center [387, 130] width 219 height 62
click at [291, 166] on form "v Color teal Color pink Remove color Add row above Add row below Add column bef…" at bounding box center [387, 132] width 219 height 103
click at [303, 174] on div "Send" at bounding box center [306, 176] width 11 height 18
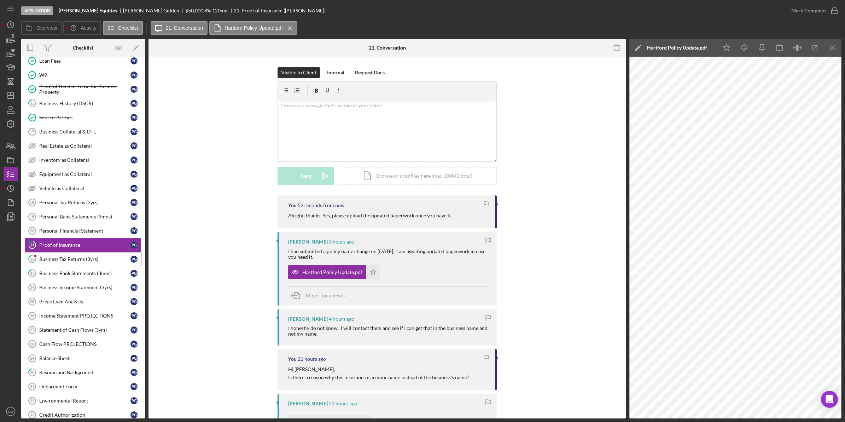
click at [55, 262] on div "Business Tax Returns (3yrs)" at bounding box center [84, 259] width 91 height 6
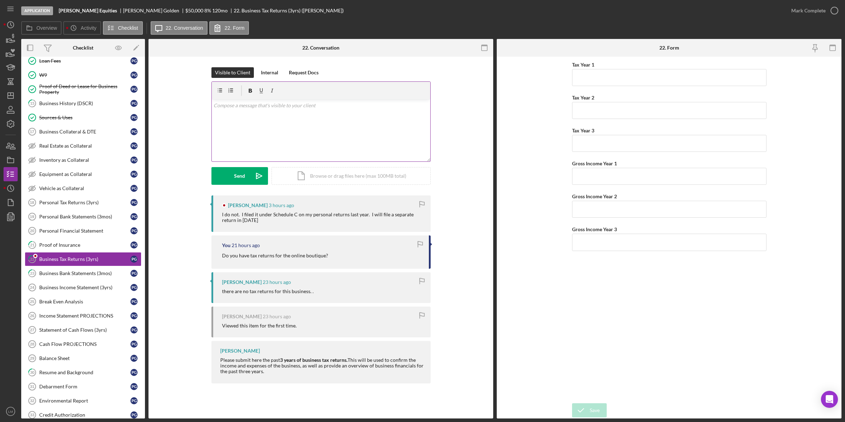
click at [326, 149] on div "v Color teal Color pink Remove color Add row above Add row below Add column bef…" at bounding box center [321, 130] width 219 height 62
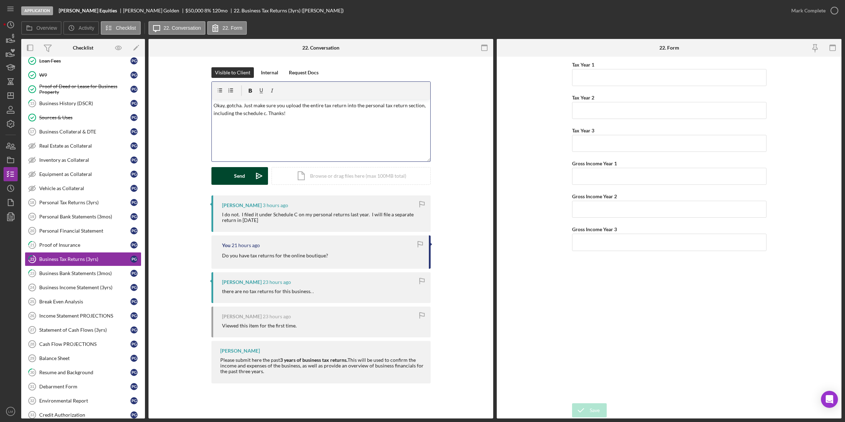
click at [241, 173] on div "Send" at bounding box center [239, 176] width 11 height 18
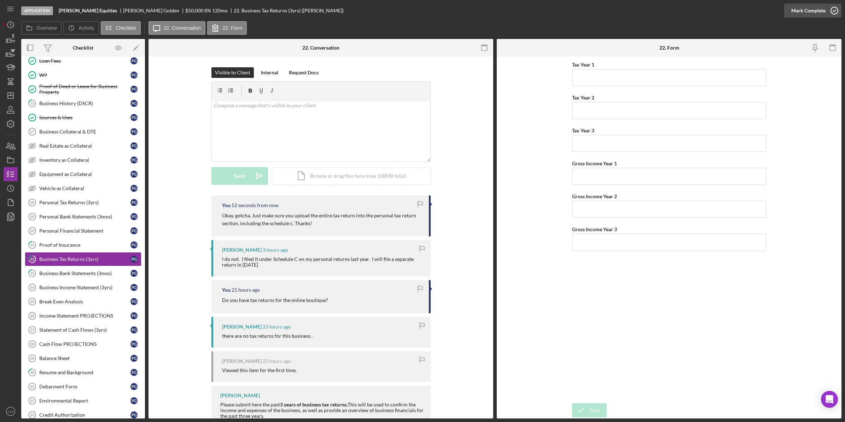
click at [825, 9] on div "Mark Complete" at bounding box center [809, 11] width 34 height 14
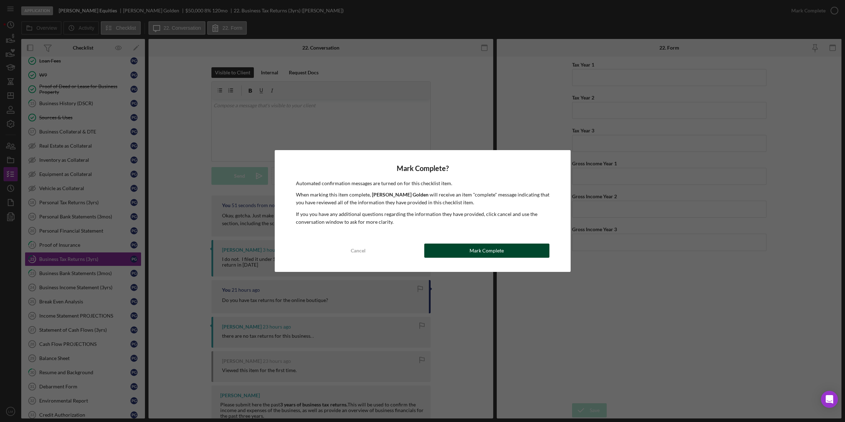
click at [468, 246] on button "Mark Complete" at bounding box center [486, 250] width 125 height 14
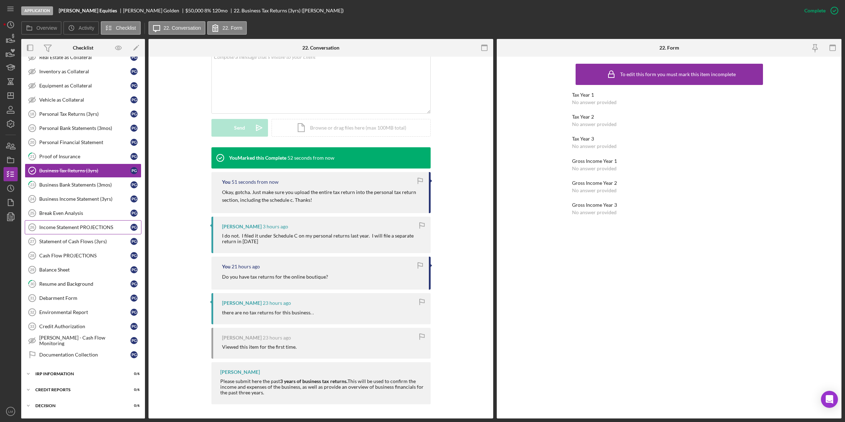
scroll to position [436, 0]
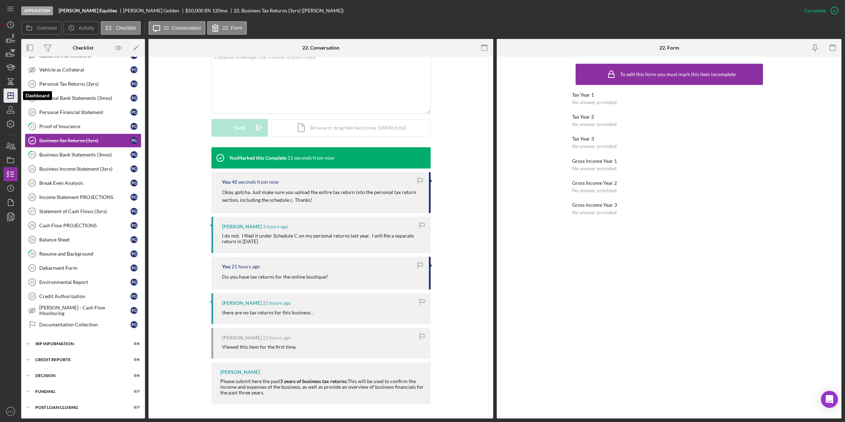
click at [13, 90] on icon "Icon/Dashboard" at bounding box center [11, 96] width 18 height 18
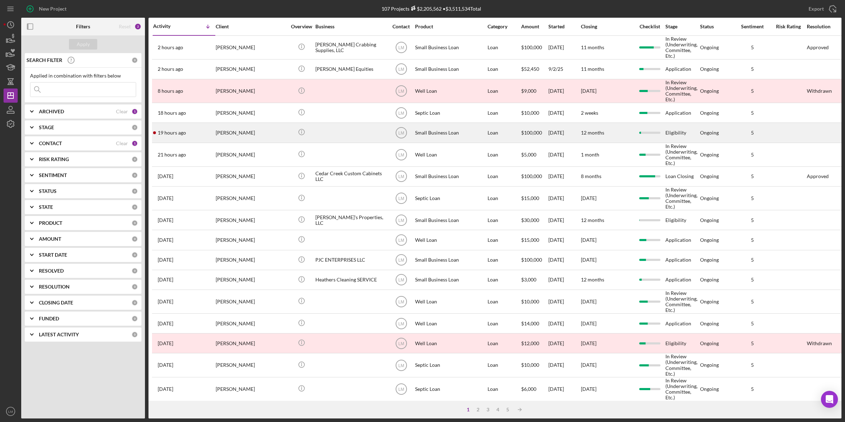
click at [276, 129] on div "[PERSON_NAME]" at bounding box center [251, 132] width 71 height 19
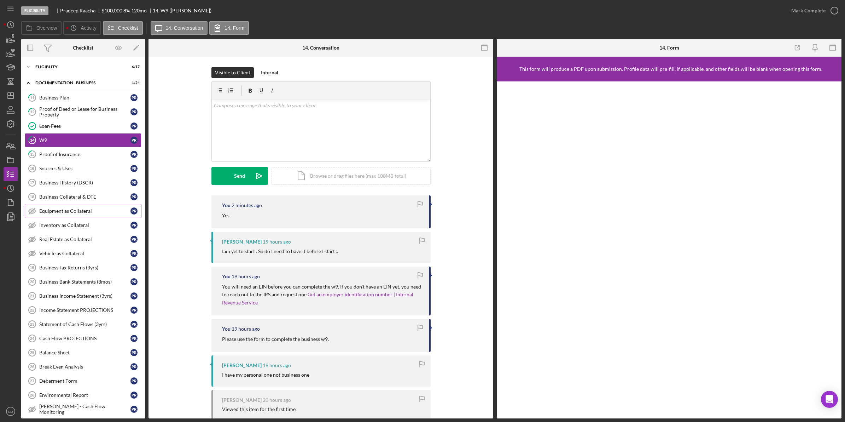
scroll to position [118, 0]
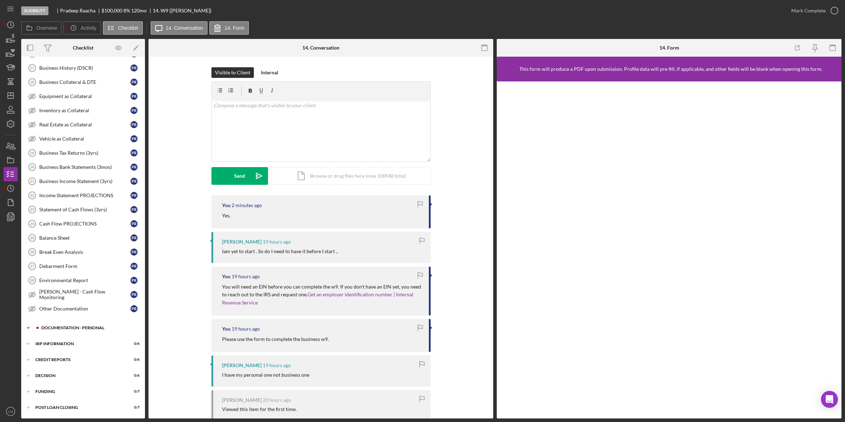
click at [85, 326] on div "DOCUMENTATION - PERSONAL" at bounding box center [88, 327] width 95 height 4
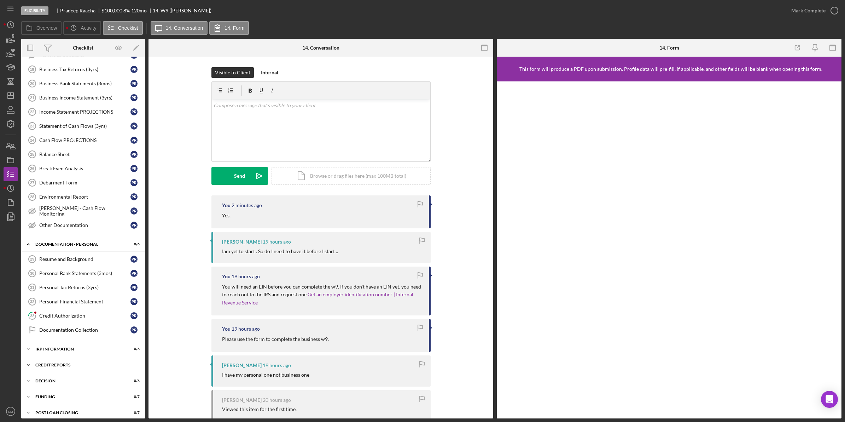
scroll to position [207, 0]
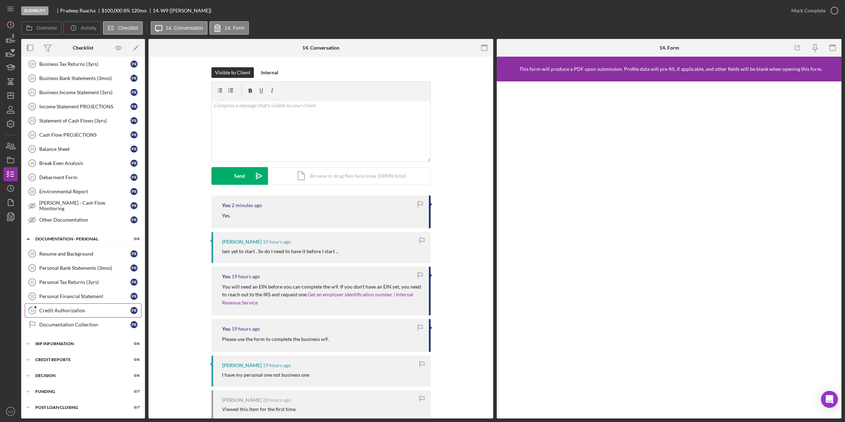
click at [72, 307] on link "33 Credit Authorization P R" at bounding box center [83, 310] width 117 height 14
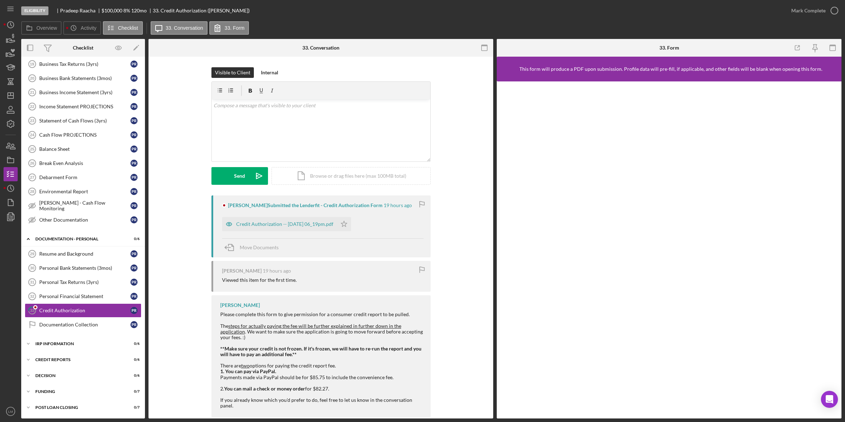
click at [277, 216] on div "Credit Authorization -- [DATE] 06_19pm.pdf Icon/Star" at bounding box center [288, 222] width 133 height 18
click at [269, 228] on div "Credit Authorization -- [DATE] 06_19pm.pdf" at bounding box center [279, 224] width 115 height 14
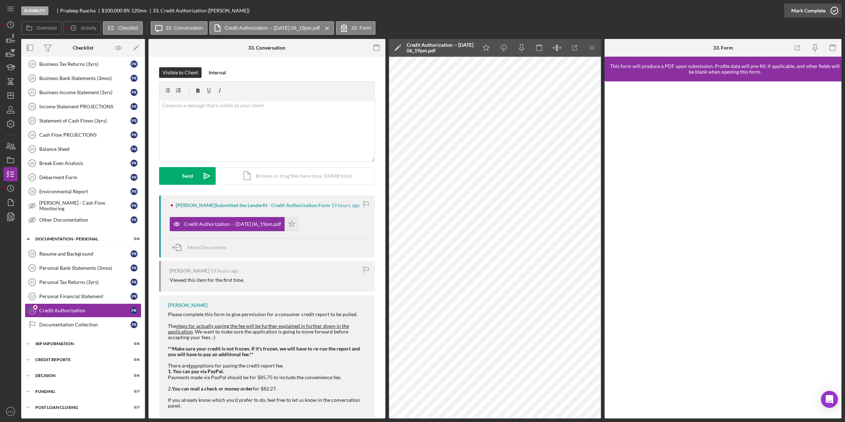
click at [818, 10] on div "Mark Complete" at bounding box center [809, 11] width 34 height 14
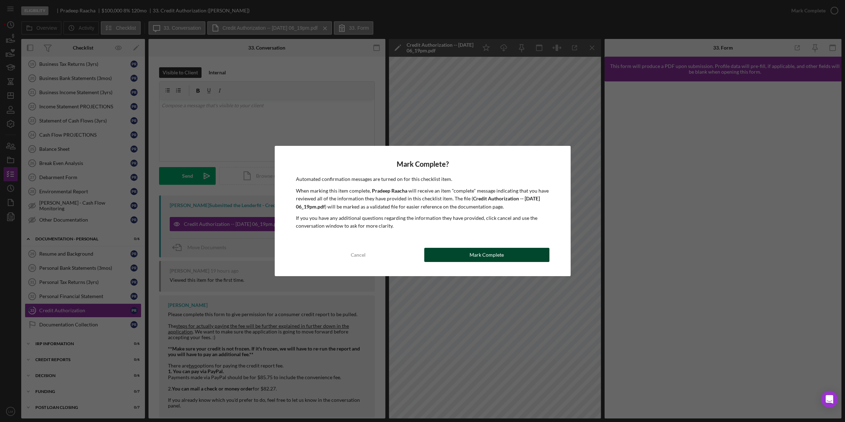
click at [479, 254] on div "Mark Complete" at bounding box center [487, 255] width 34 height 14
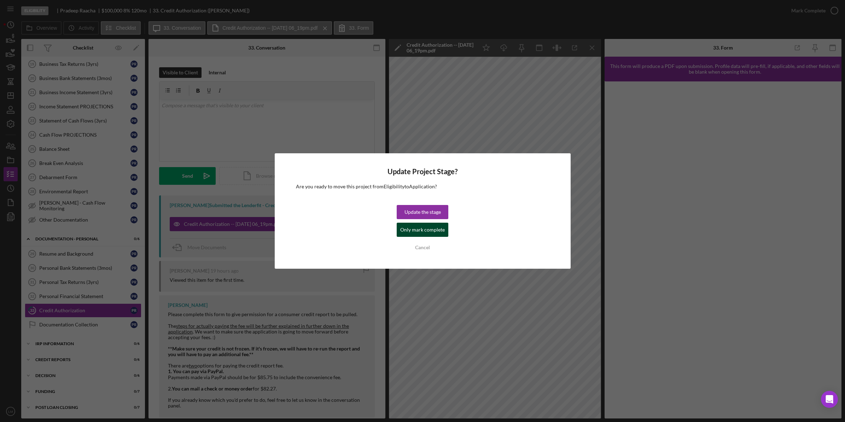
click at [406, 227] on div "Only mark complete" at bounding box center [422, 229] width 45 height 14
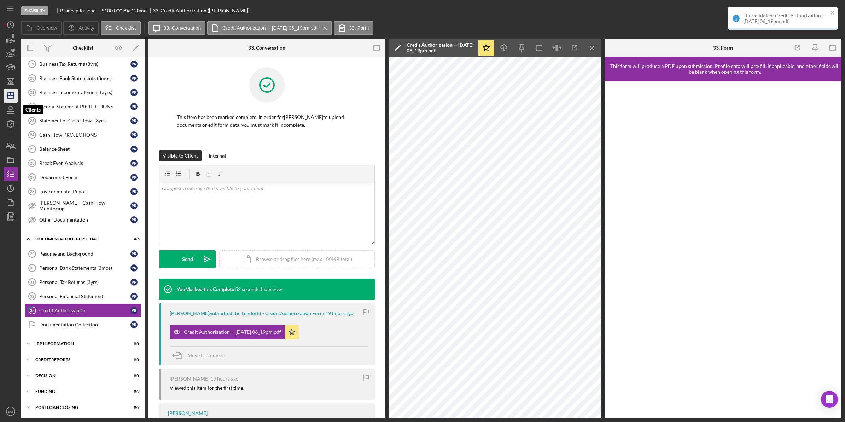
click at [8, 96] on icon "Icon/Dashboard" at bounding box center [11, 96] width 18 height 18
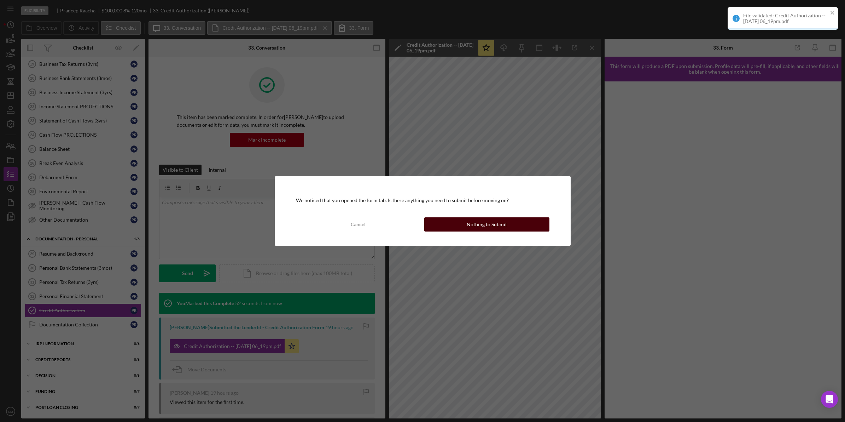
click at [443, 225] on button "Nothing to Submit" at bounding box center [486, 224] width 125 height 14
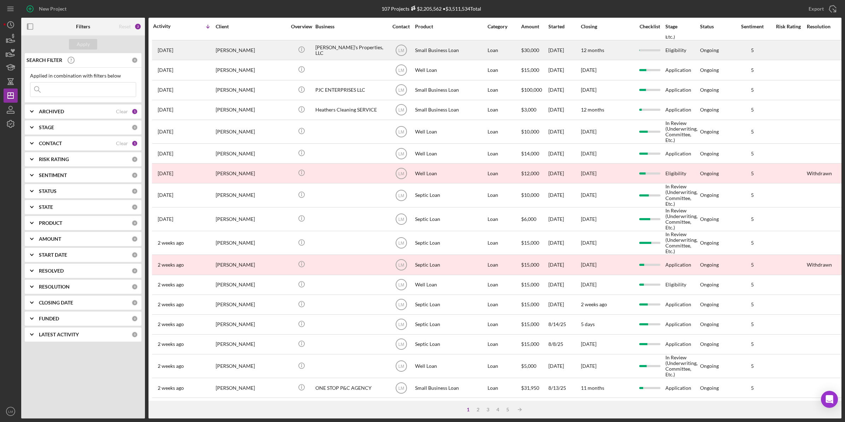
scroll to position [177, 0]
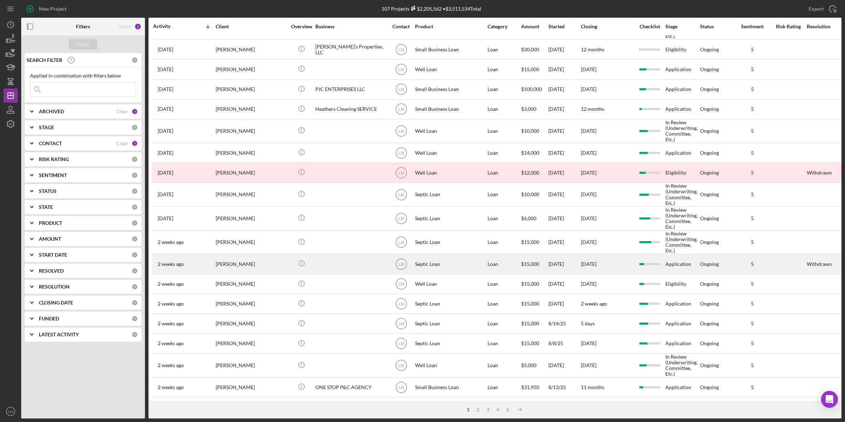
click at [452, 264] on div "Septic Loan" at bounding box center [450, 263] width 71 height 19
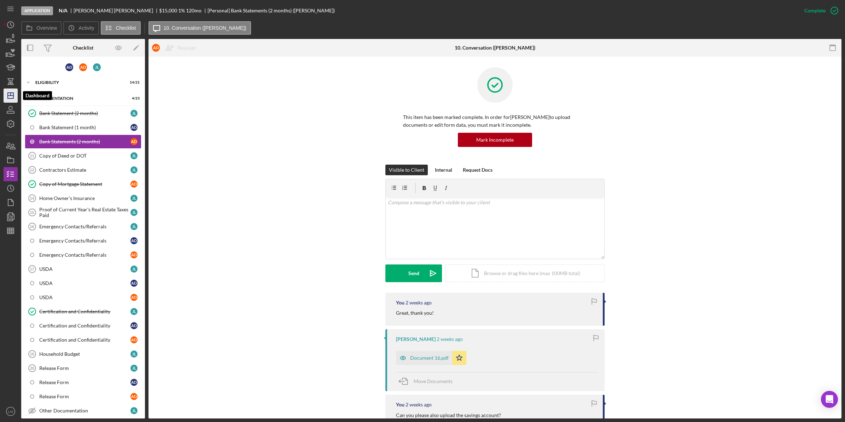
click at [9, 89] on icon "Icon/Dashboard" at bounding box center [11, 96] width 18 height 18
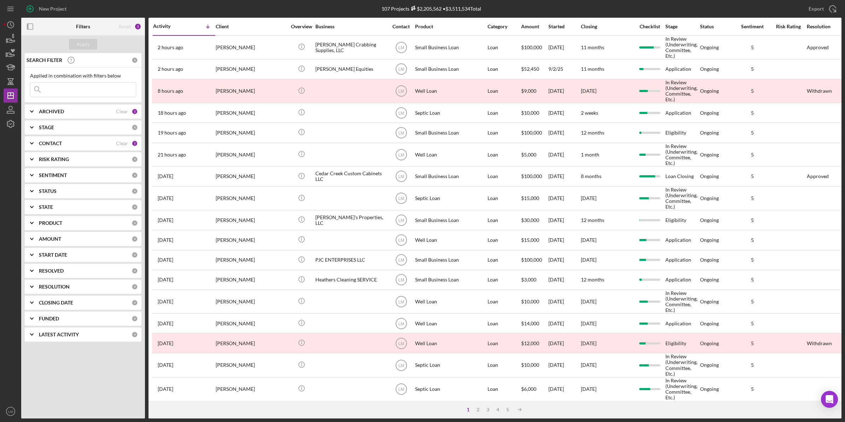
click at [761, 1] on div "Export Icon/Export" at bounding box center [704, 9] width 273 height 18
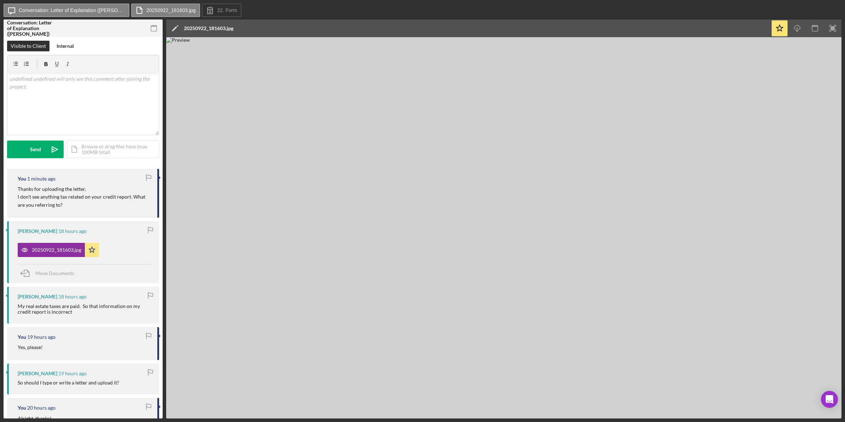
click at [262, 9] on div "Icon/Message Conversation: Letter of Explanation ([PERSON_NAME]) 20250922_18160…" at bounding box center [423, 11] width 838 height 14
